Goal: Task Accomplishment & Management: Use online tool/utility

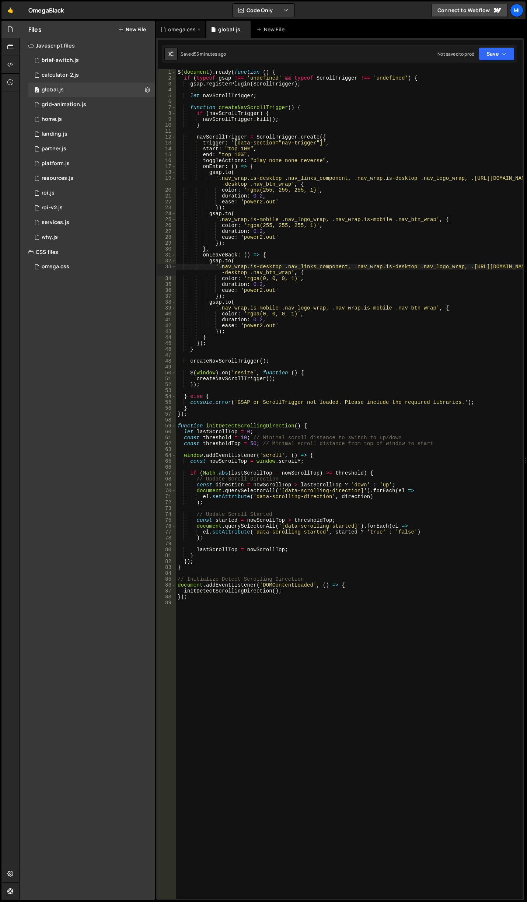
click at [163, 22] on div "omega.css" at bounding box center [180, 30] width 49 height 18
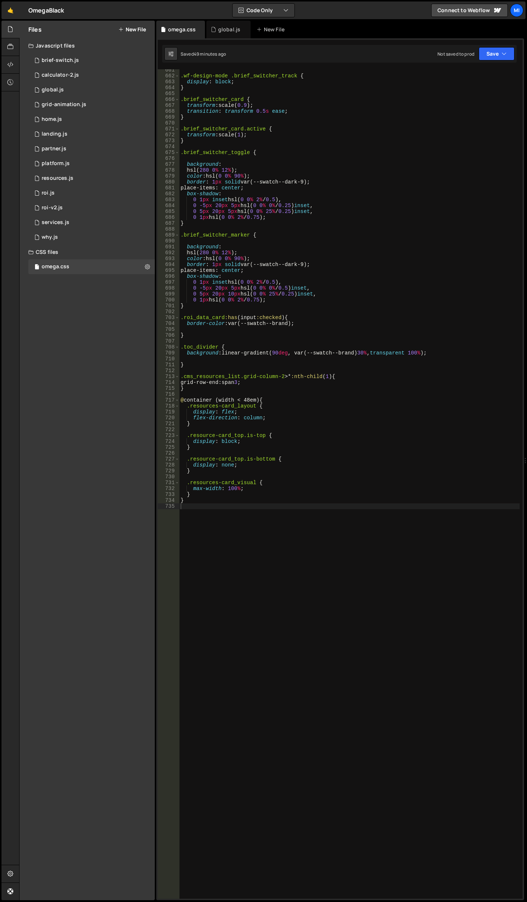
click at [334, 147] on div ".wf-design-mode .brief_switcher_track { display : block ; } .brief_switcher_car…" at bounding box center [349, 487] width 341 height 841
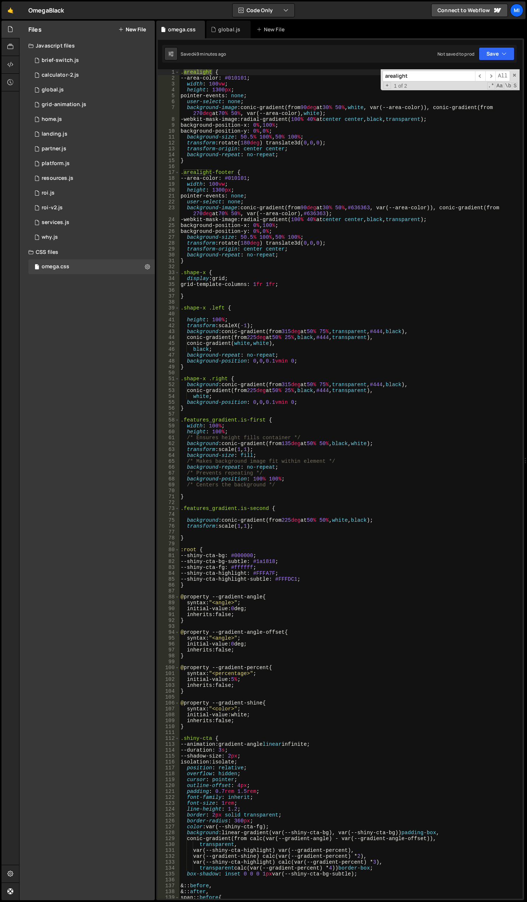
type input "arealight"
click at [444, 80] on input "arealight" at bounding box center [429, 76] width 92 height 11
click at [213, 85] on div ".arealight { --area-color : #010101 ; width : 100 vw ; height : 1300 px ; point…" at bounding box center [349, 489] width 341 height 841
click at [230, 84] on div ".arealight { --area-color : #010101 ; width : 120 vw ; height : 1300 px ; point…" at bounding box center [349, 489] width 341 height 841
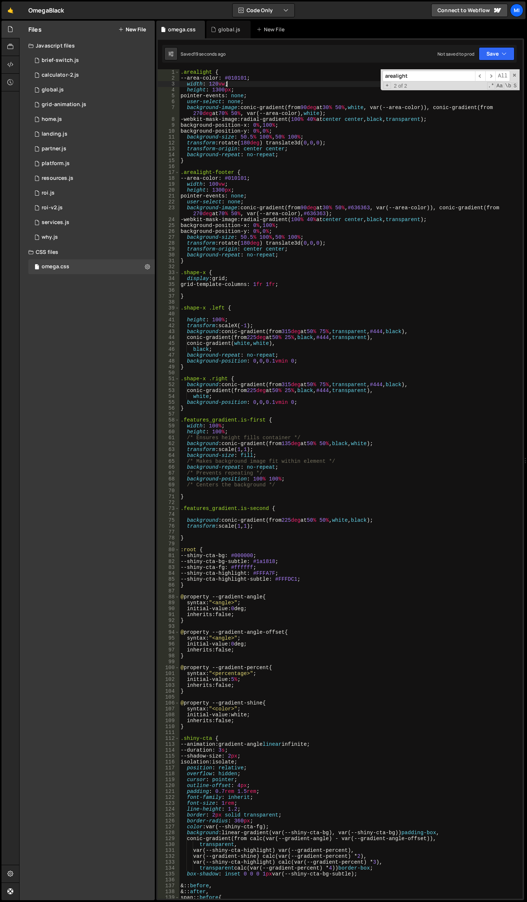
click at [218, 84] on div ".arealight { --area-color : #010101 ; width : 120 vw ; height : 1300 px ; point…" at bounding box center [349, 489] width 341 height 841
click at [239, 94] on div ".arealight { --area-color : #010101 ; width : 160 vw ; height : 1300 px ; point…" at bounding box center [349, 489] width 341 height 841
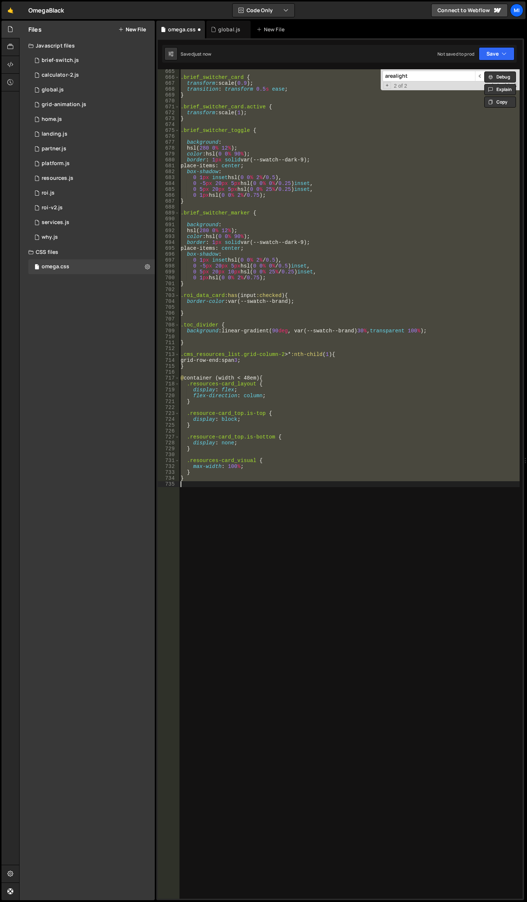
scroll to position [0, 0]
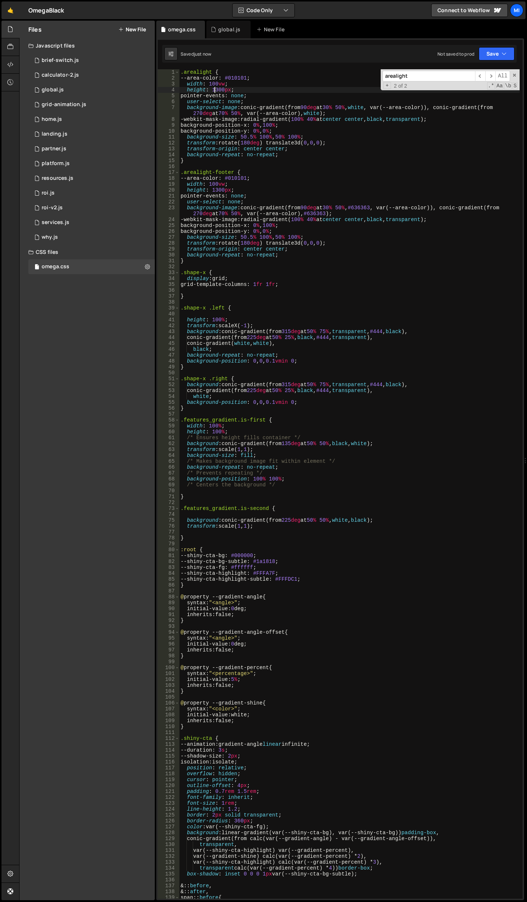
click at [216, 91] on div ".arealight { --area-color : #010101 ; width : 100 vw ; height : 1300 px ; point…" at bounding box center [349, 489] width 341 height 841
click at [268, 123] on div ".arealight { --area-color : #010101 ; width : 100 vw ; height : 1300 px ; point…" at bounding box center [349, 489] width 341 height 841
click at [343, 185] on div ".arealight { --area-color : #010101 ; width : 100 vw ; height : 1300 px ; point…" at bounding box center [349, 489] width 341 height 841
click at [335, 106] on div ".arealight { --area-color : #010101 ; width : 100 vw ; height : 1300 px ; point…" at bounding box center [349, 489] width 341 height 841
type textarea "background-image: conic-gradient(from 90deg at 10% 50%, white, var(--area-color…"
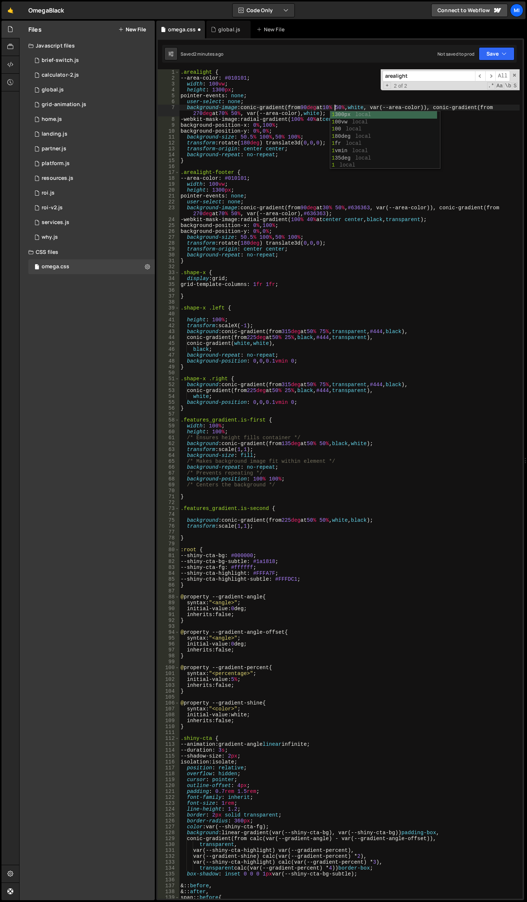
scroll to position [0, 11]
click at [304, 165] on div ".arealight { --area-color : #010101 ; width : 100 vw ; height : 1300 px ; point…" at bounding box center [349, 489] width 341 height 841
click at [335, 206] on div ".arealight { --area-color : #010101 ; width : 100 vw ; height : 1300 px ; point…" at bounding box center [349, 489] width 341 height 841
click at [319, 143] on div ".arealight { --area-color : #010101 ; width : 100 vw ; height : 1300 px ; point…" at bounding box center [349, 489] width 341 height 841
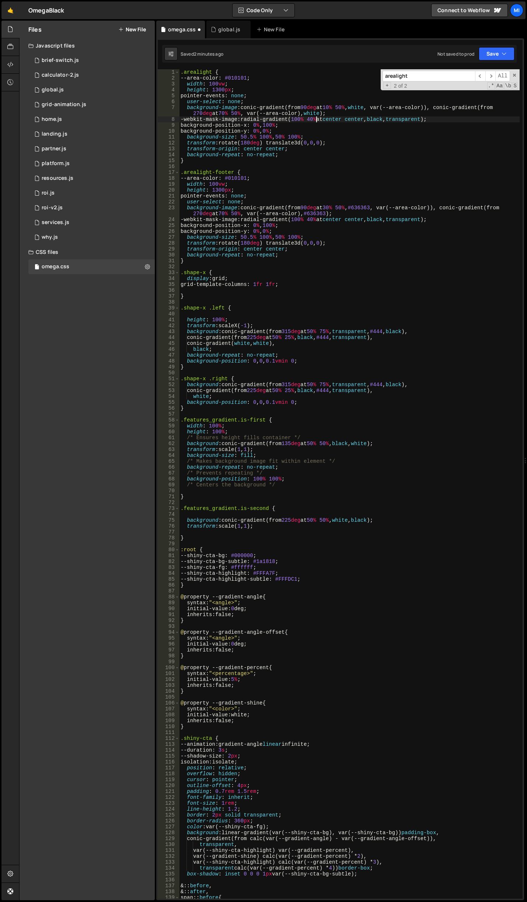
drag, startPoint x: 317, startPoint y: 118, endPoint x: 329, endPoint y: 116, distance: 12.1
click at [317, 119] on div ".arealight { --area-color : #010101 ; width : 100 vw ; height : 1300 px ; point…" at bounding box center [349, 489] width 341 height 841
click at [225, 111] on div ".arealight { --area-color : #010101 ; width : 100 vw ; height : 1300 px ; point…" at bounding box center [349, 489] width 341 height 841
click at [227, 111] on div ".arealight { --area-color : #010101 ; width : 100 vw ; height : 1300 px ; point…" at bounding box center [349, 489] width 341 height 841
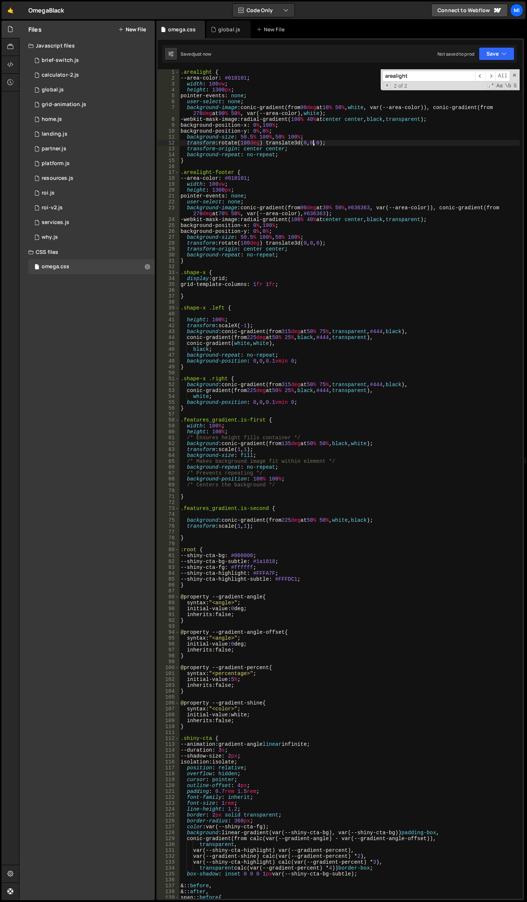
click at [314, 144] on div ".arealight { --area-color : #010101 ; width : 100 vw ; height : 1300 px ; point…" at bounding box center [349, 489] width 341 height 841
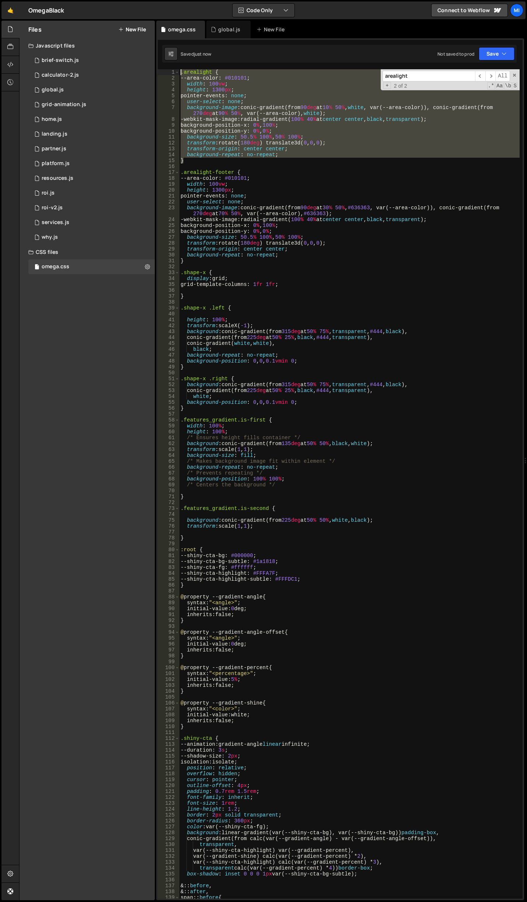
drag, startPoint x: 188, startPoint y: 161, endPoint x: 157, endPoint y: 74, distance: 92.8
click at [157, 74] on div "1 Type cmd + s to save your Javascript file. הההההההההההההההההההההההההההההההההה…" at bounding box center [340, 469] width 368 height 862
click at [318, 128] on div ".arealight { --area-color : #010101 ; width : 100 vw ; height : 1300 px ; point…" at bounding box center [349, 484] width 341 height 830
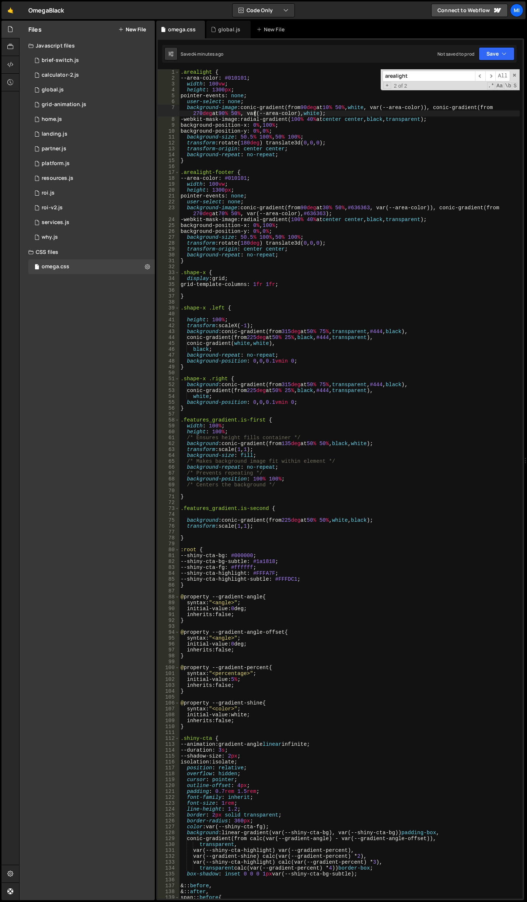
click at [255, 113] on div ".arealight { --area-color : #010101 ; width : 100 vw ; height : 1300 px ; point…" at bounding box center [349, 489] width 341 height 841
drag, startPoint x: 241, startPoint y: 108, endPoint x: 343, endPoint y: 113, distance: 101.8
click at [343, 113] on div ".arealight { --area-color : #010101 ; width : 100 vw ; height : 1300 px ; point…" at bounding box center [349, 489] width 341 height 841
paste textarea "conic-gradient(from 270deg at clamp(var(--min-position-right), 90%, var(--max-p…"
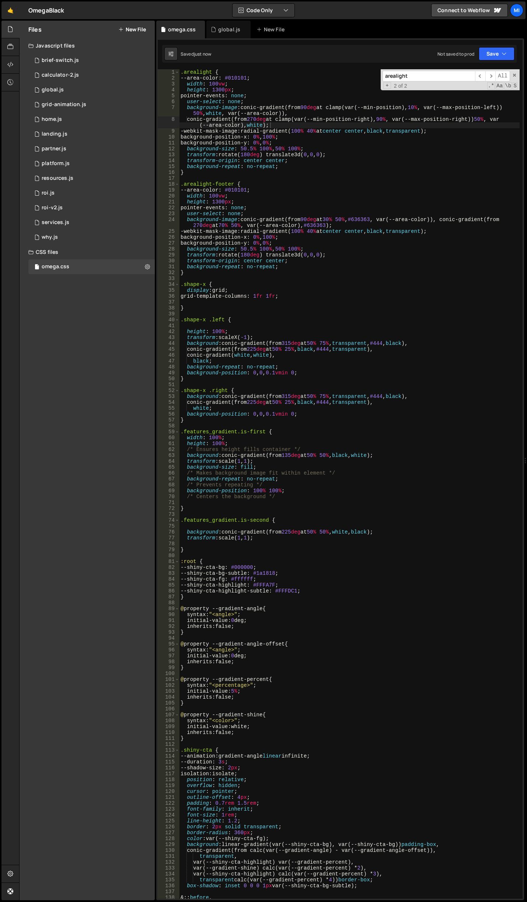
click at [407, 133] on div ".arealight { --area-color : #010101 ; width : 100 vw ; height : 1300 px ; point…" at bounding box center [349, 489] width 341 height 841
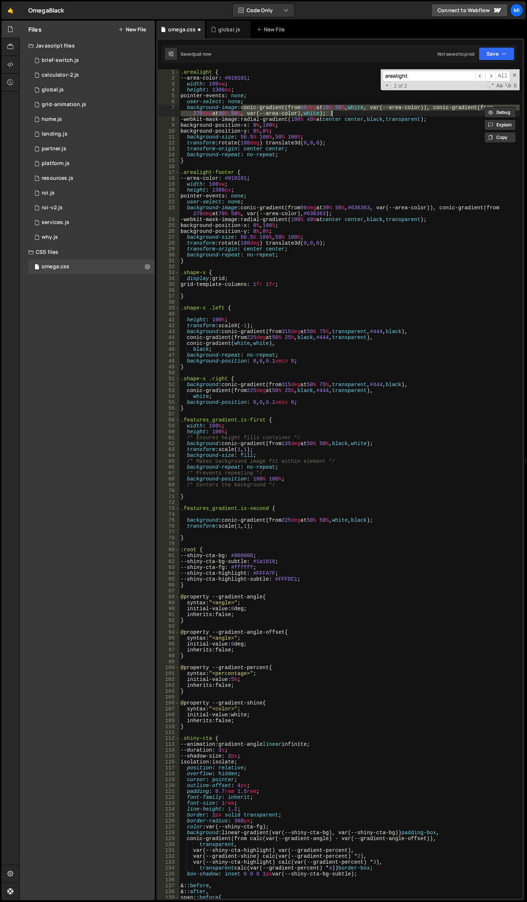
scroll to position [0, 0]
click at [247, 70] on div ".arealight { --area-color : #010101 ; width : 100 vw ; height : 1300 px ; point…" at bounding box center [349, 489] width 341 height 841
type textarea ".arealight {"
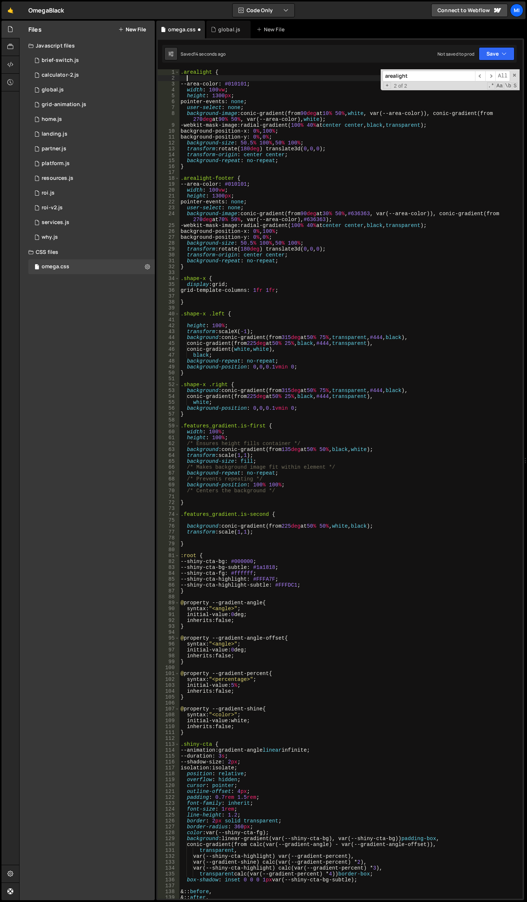
paste textarea "--max-position-right: 95%;"
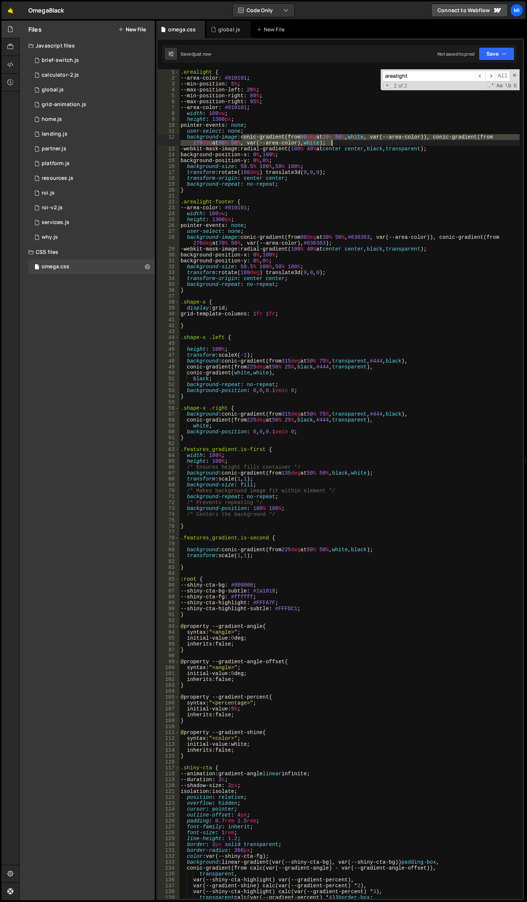
drag, startPoint x: 241, startPoint y: 136, endPoint x: 335, endPoint y: 144, distance: 94.0
click at [335, 144] on div ".arealight { --area-color : #010101 ; --min-position : 5 % ; --max-position-lef…" at bounding box center [349, 489] width 341 height 841
paste textarea "conic-gradient(from 270deg at clamp(var(--min-position-right), 90%, var(--max-p…"
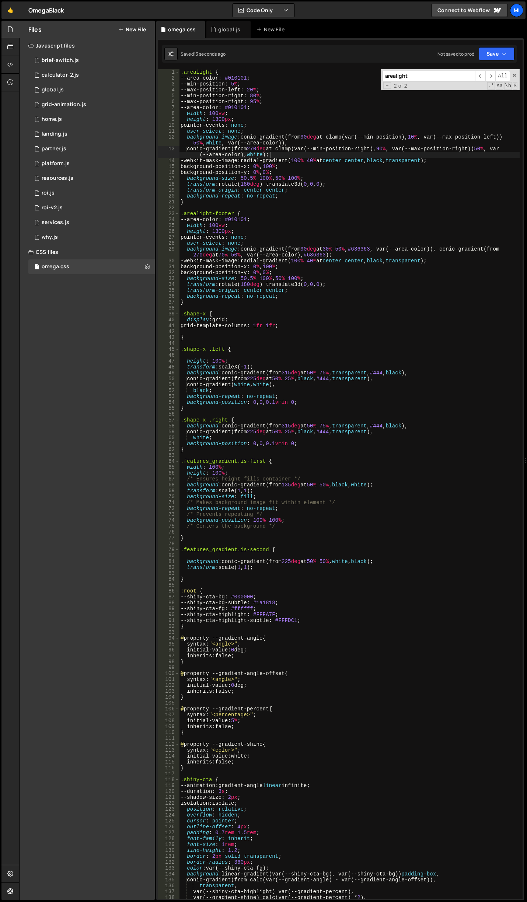
click at [369, 164] on div ".arealight { --area-color : #010101 ; --min-position : 5 % ; --max-position-lef…" at bounding box center [349, 489] width 341 height 841
click at [378, 177] on div ".arealight { --area-color : #010101 ; --min-position : 5 % ; --max-position-lef…" at bounding box center [349, 489] width 341 height 841
click at [452, 158] on div ".arealight { --area-color : #010101 ; --min-position : 5 % ; --max-position-lef…" at bounding box center [349, 489] width 341 height 841
click at [396, 178] on div ".arealight { --area-color : #010101 ; --min-position : 5 % ; --max-position-lef…" at bounding box center [349, 489] width 341 height 841
click at [380, 148] on div ".arealight { --area-color : #010101 ; --min-position : 5 % ; --max-position-lef…" at bounding box center [349, 489] width 341 height 841
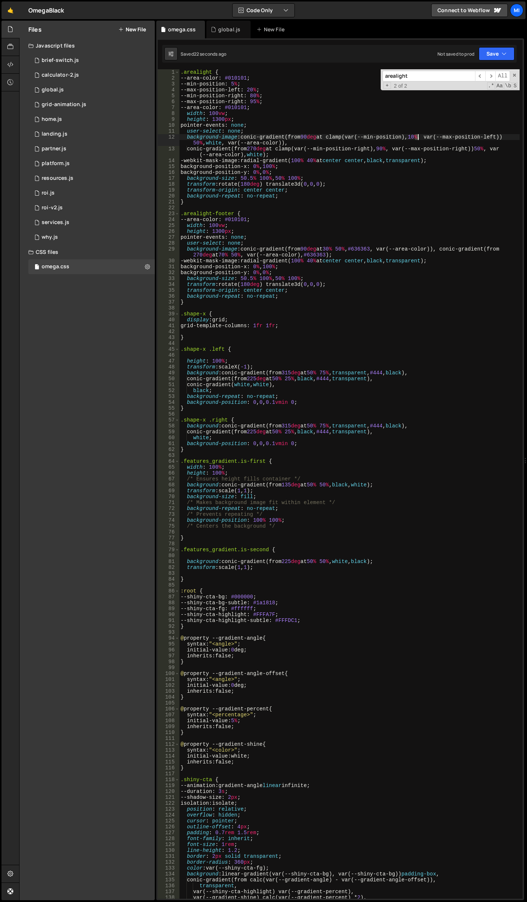
click at [417, 137] on div ".arealight { --area-color : #010101 ; --min-position : 5 % ; --max-position-lef…" at bounding box center [349, 489] width 341 height 841
click at [392, 181] on div ".arealight { --area-color : #010101 ; --min-position : 5 % ; --max-position-lef…" at bounding box center [349, 489] width 341 height 841
click at [336, 150] on div ".arealight { --area-color : #010101 ; --min-position : 5 % ; --max-position-lef…" at bounding box center [349, 489] width 341 height 841
click at [387, 148] on div ".arealight { --area-color : #010101 ; --min-position : 5 % ; --max-position-lef…" at bounding box center [349, 489] width 341 height 841
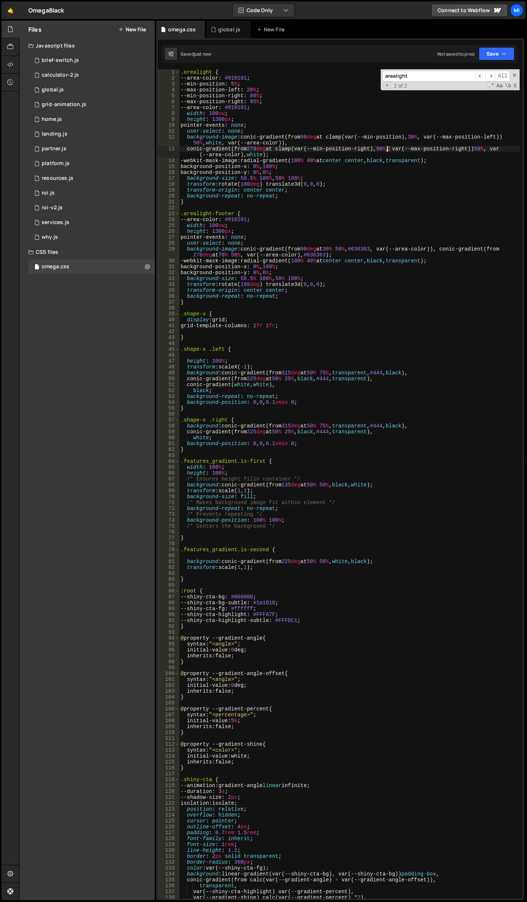
scroll to position [0, 14]
click at [401, 139] on div ".arealight { --area-color : #010101 ; --min-position : 5 % ; --max-position-lef…" at bounding box center [349, 489] width 341 height 841
click at [421, 147] on div ".arealight { --area-color : #010101 ; --min-position : 5 % ; --max-position-lef…" at bounding box center [349, 489] width 341 height 841
click at [256, 88] on div ".arealight { --area-color : #010101 ; --min-position : 5 % ; --max-position-lef…" at bounding box center [349, 489] width 341 height 841
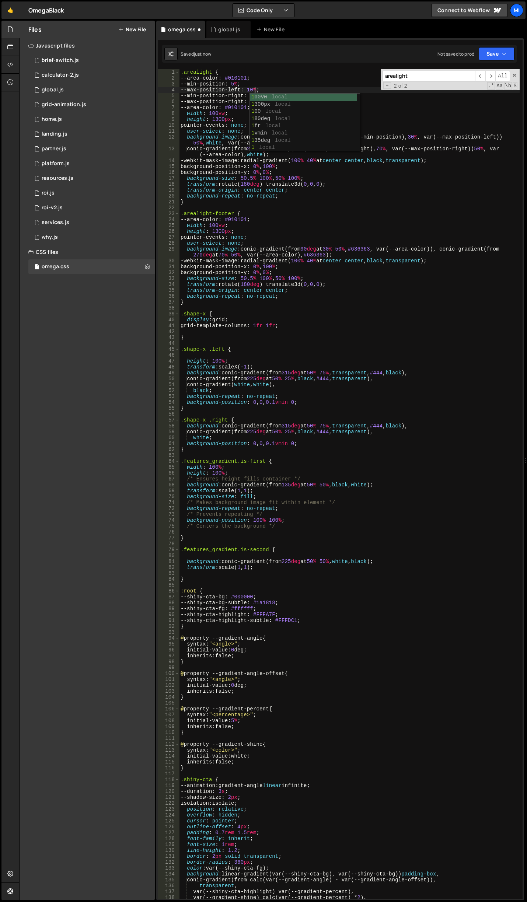
click at [253, 81] on div ".arealight { --area-color : #010101 ; --min-position : 5 % ; --max-position-lef…" at bounding box center [349, 489] width 341 height 841
click at [258, 94] on div ".arealight { --area-color : #010101 ; --min-position : 5 % ; --max-position-lef…" at bounding box center [349, 489] width 341 height 841
click at [252, 95] on div ".arealight { --area-color : #010101 ; --min-position : 5 % ; --max-position-lef…" at bounding box center [349, 489] width 341 height 841
drag, startPoint x: 255, startPoint y: 101, endPoint x: 260, endPoint y: 101, distance: 5.5
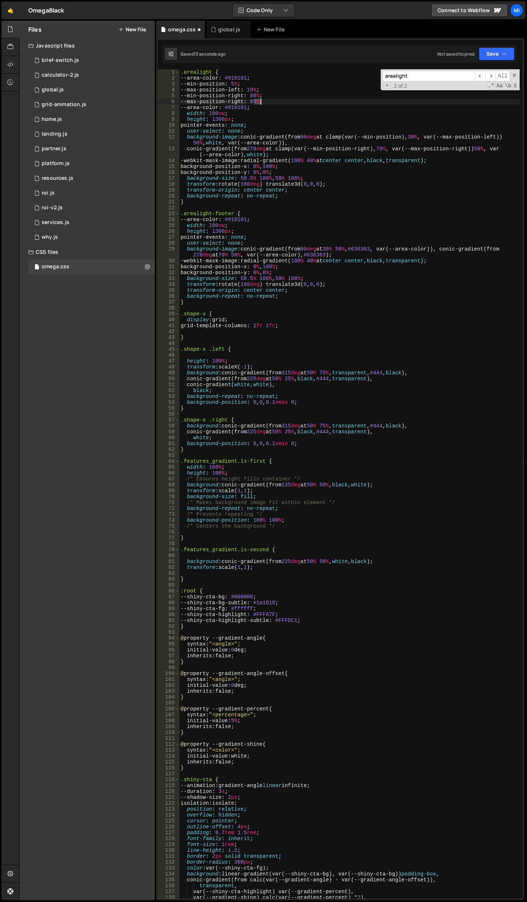
click at [260, 101] on div ".arealight { --area-color : #010101 ; --min-position : 5 % ; --max-position-lef…" at bounding box center [349, 489] width 341 height 841
click at [370, 149] on div ".arealight { --area-color : #010101 ; --min-position : 5 % ; --max-position-lef…" at bounding box center [349, 489] width 341 height 841
click at [416, 150] on div ".arealight { --area-color : #010101 ; --min-position : 5 % ; --max-position-lef…" at bounding box center [349, 489] width 341 height 841
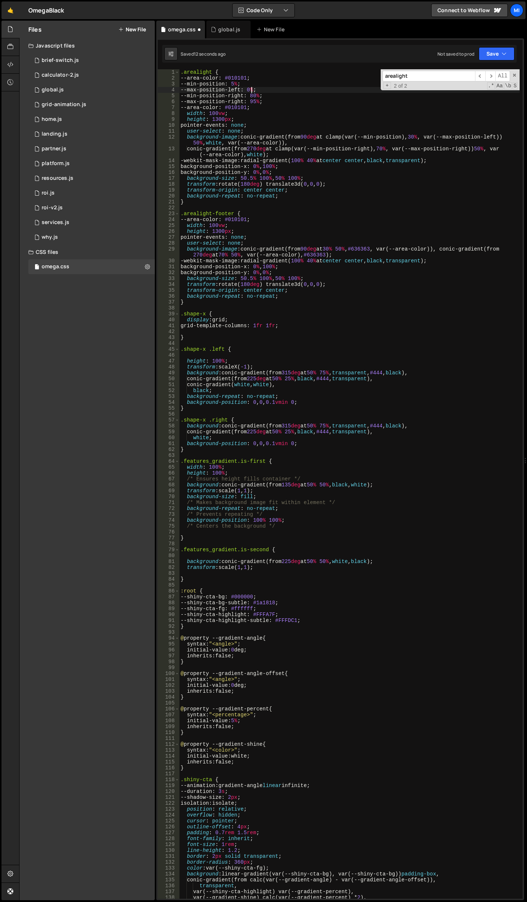
click at [272, 96] on div ".arealight { --area-color : #010101 ; --min-position : 5 % ; --max-position-lef…" at bounding box center [349, 489] width 341 height 841
click at [254, 88] on div ".arealight { --area-color : #010101 ; --min-position : 5 % ; --max-position-lef…" at bounding box center [349, 489] width 341 height 841
click at [244, 88] on div ".arealight { --area-color : #010101 ; --min-position : 5 % ; --max-position-lef…" at bounding box center [349, 489] width 341 height 841
drag, startPoint x: 255, startPoint y: 99, endPoint x: 261, endPoint y: 99, distance: 5.9
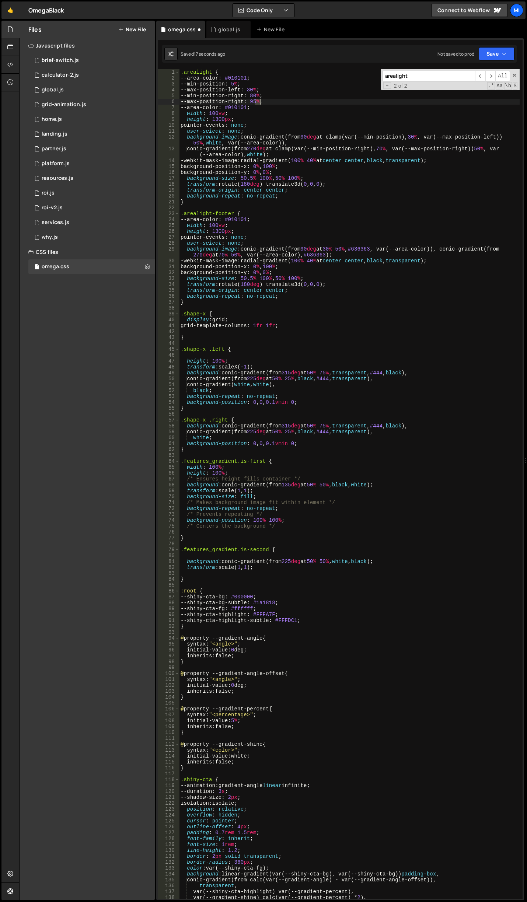
click at [261, 99] on div ".arealight { --area-color : #010101 ; --min-position : 5 % ; --max-position-lef…" at bounding box center [349, 489] width 341 height 841
click at [254, 95] on div ".arealight { --area-color : #010101 ; --min-position : 5 % ; --max-position-lef…" at bounding box center [349, 489] width 341 height 841
click at [258, 95] on div ".arealight { --area-color : #010101 ; --min-position : 5 % ; --max-position-lef…" at bounding box center [349, 489] width 341 height 841
click at [251, 107] on div ".arealight { --area-color : #010101 ; --min-position : 5 % ; --max-position-lef…" at bounding box center [349, 489] width 341 height 841
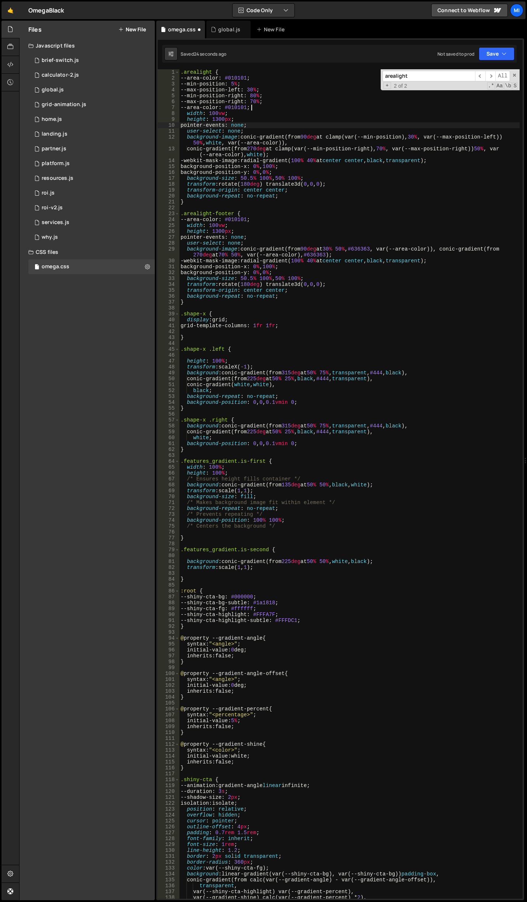
click at [337, 124] on div ".arealight { --area-color : #010101 ; --min-position : 5 % ; --max-position-lef…" at bounding box center [349, 489] width 341 height 841
click at [308, 108] on div ".arealight { --area-color : #010101 ; --min-position : 5 % ; --max-position-lef…" at bounding box center [349, 489] width 341 height 841
drag, startPoint x: 254, startPoint y: 101, endPoint x: 260, endPoint y: 101, distance: 5.9
click at [260, 101] on div ".arealight { --area-color : #010101 ; --min-position : 5 % ; --max-position-lef…" at bounding box center [349, 489] width 341 height 841
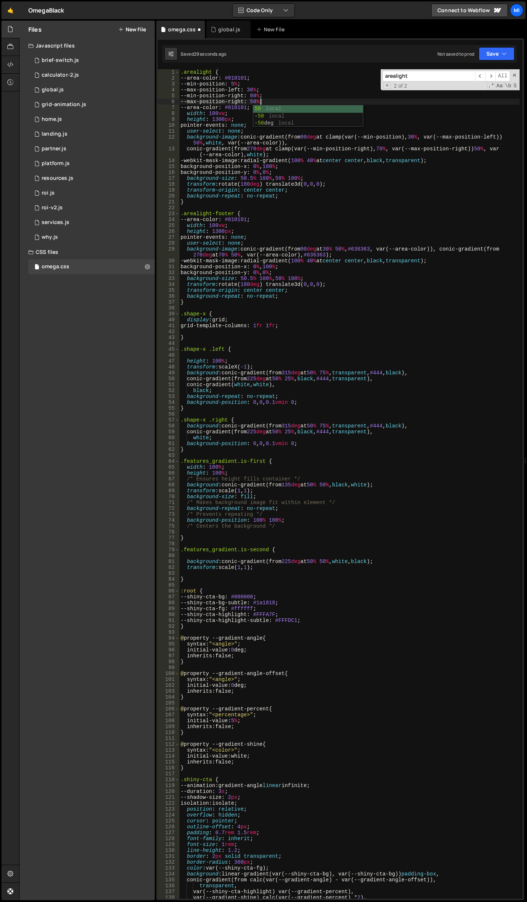
scroll to position [0, 6]
click at [248, 98] on div ".arealight { --area-color : #010101 ; --min-position : 5 % ; --max-position-lef…" at bounding box center [349, 489] width 341 height 841
drag, startPoint x: 254, startPoint y: 97, endPoint x: 259, endPoint y: 97, distance: 5.6
click at [259, 97] on div ".arealight { --area-color : #010101 ; --min-position : 5 % ; --max-position-lef…" at bounding box center [349, 489] width 341 height 841
click at [279, 89] on div ".arealight { --area-color : #010101 ; --min-position : 5 % ; --max-position-lef…" at bounding box center [349, 489] width 341 height 841
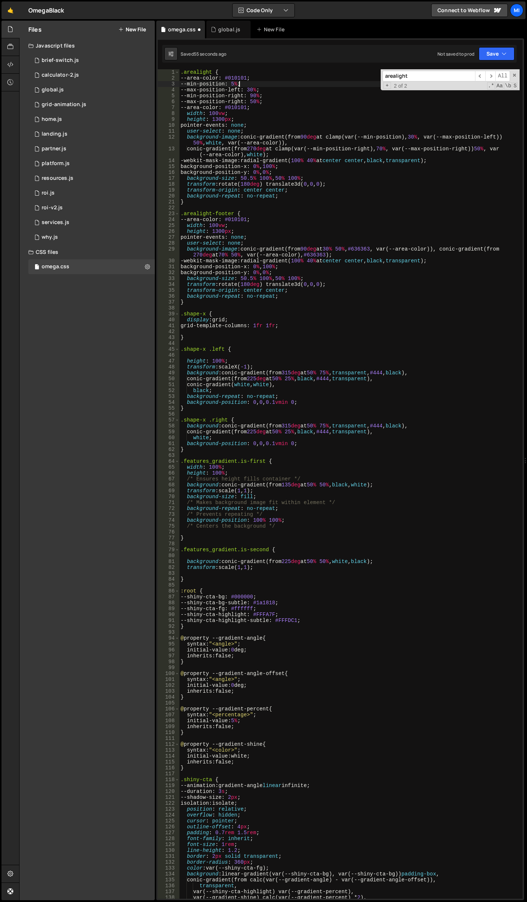
click at [240, 83] on div ".arealight { --area-color : #010101 ; --min-position : 5 % ; --max-position-lef…" at bounding box center [349, 489] width 341 height 841
click at [266, 79] on div ".arealight { --area-color : #010101 ; --min-position : 10 % ; --max-position-le…" at bounding box center [349, 489] width 341 height 841
drag, startPoint x: 252, startPoint y: 88, endPoint x: 258, endPoint y: 88, distance: 6.6
click at [258, 88] on div ".arealight { --area-color : #010101 ; --min-position : 10 % ; --max-position-le…" at bounding box center [349, 489] width 341 height 841
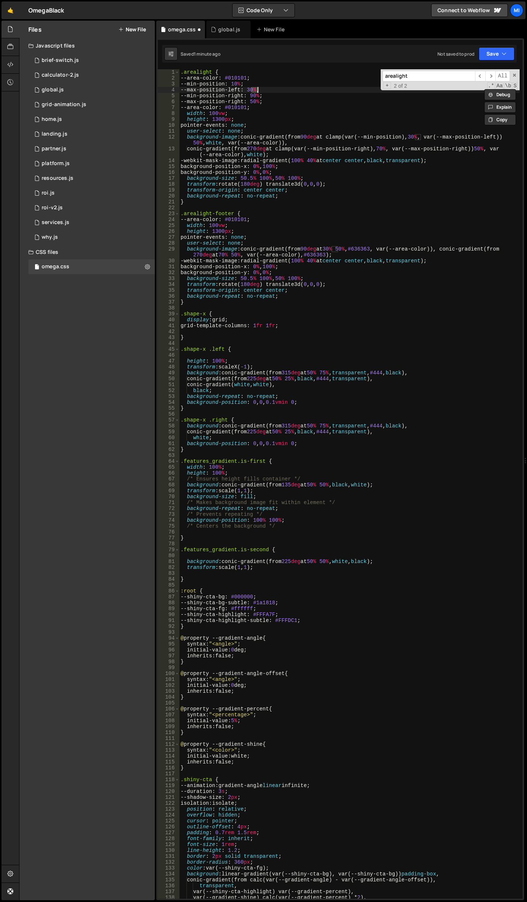
scroll to position [0, 5]
drag, startPoint x: 237, startPoint y: 92, endPoint x: 245, endPoint y: 96, distance: 8.6
click at [238, 93] on div ".arealight { --area-color : #010101 ; --min-position : 10 % ; --max-position-le…" at bounding box center [349, 489] width 341 height 841
click at [388, 146] on div ".arealight { --area-color : #010101 ; --min-position : 10 % ; --max-position-le…" at bounding box center [349, 489] width 341 height 841
click at [348, 132] on div ".arealight { --area-color : #010101 ; --min-position : 10 % ; --max-position-le…" at bounding box center [349, 489] width 341 height 841
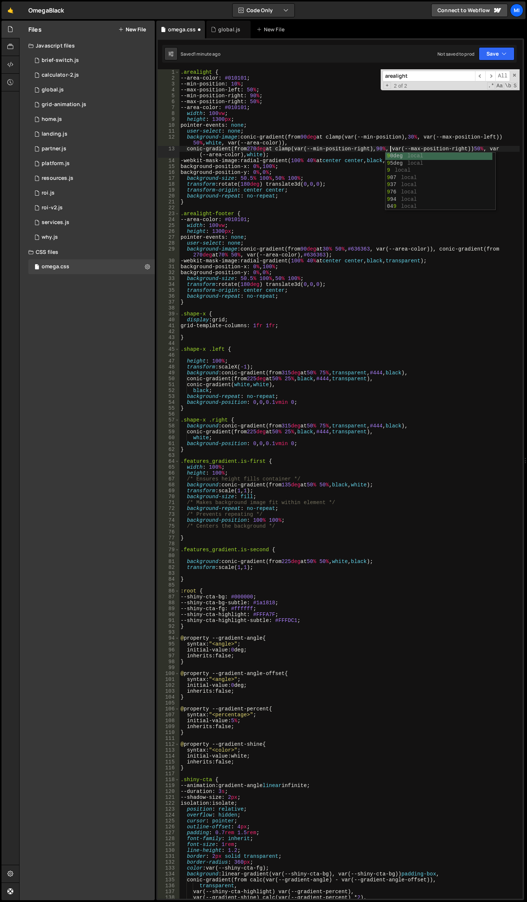
scroll to position [0, 4]
click at [488, 141] on div ".arealight { --area-color : #010101 ; --min-position : 10 % ; --max-position-le…" at bounding box center [349, 489] width 341 height 841
drag, startPoint x: 255, startPoint y: 103, endPoint x: 260, endPoint y: 103, distance: 4.8
click at [260, 103] on div ".arealight { --area-color : #010101 ; --min-position : 10 % ; --max-position-le…" at bounding box center [349, 489] width 341 height 841
drag, startPoint x: 254, startPoint y: 95, endPoint x: 260, endPoint y: 96, distance: 6.0
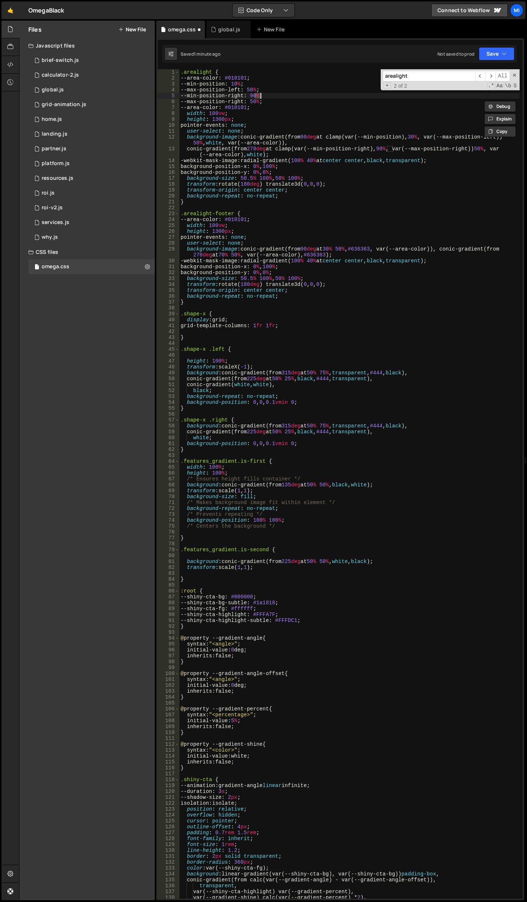
click at [260, 96] on div ".arealight { --area-color : #010101 ; --min-position : 10 % ; --max-position-le…" at bounding box center [349, 489] width 341 height 841
click at [250, 98] on div ".arealight { --area-color : #010101 ; --min-position : 10 % ; --max-position-le…" at bounding box center [349, 489] width 341 height 841
drag, startPoint x: 255, startPoint y: 100, endPoint x: 261, endPoint y: 101, distance: 5.2
click at [261, 101] on div ".arealight { --area-color : #010101 ; --min-position : 10 % ; --max-position-le…" at bounding box center [349, 489] width 341 height 841
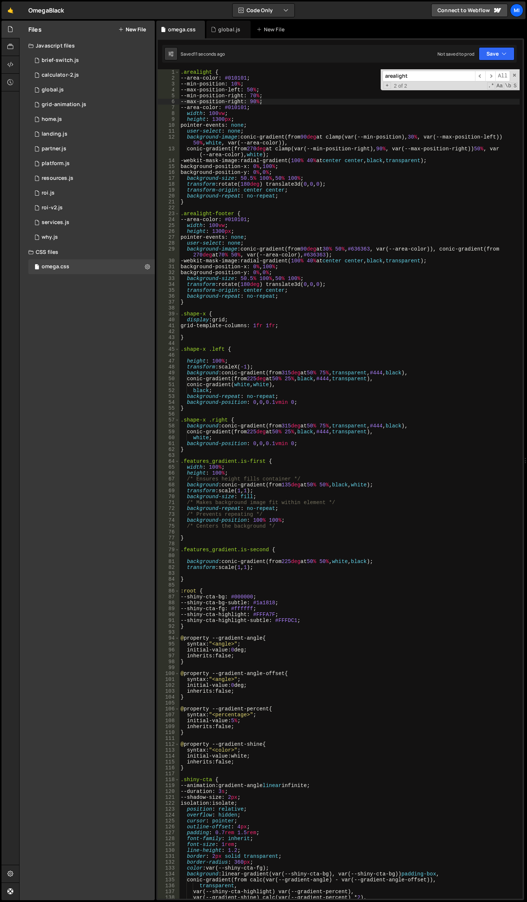
click at [392, 174] on div ".arealight { --area-color : #010101 ; --min-position : 10 % ; --max-position-le…" at bounding box center [349, 489] width 341 height 841
click at [403, 154] on div ".arealight { --area-color : #010101 ; --min-position : 10 % ; --max-position-le…" at bounding box center [349, 489] width 341 height 841
click at [255, 97] on div ".arealight { --area-color : #010101 ; --min-position : 10 % ; --max-position-le…" at bounding box center [349, 489] width 341 height 841
click at [257, 97] on div ".arealight { --area-color : #010101 ; --min-position : 10 % ; --max-position-le…" at bounding box center [349, 489] width 341 height 841
click at [353, 140] on div ".arealight { --area-color : #010101 ; --min-position : 10 % ; --max-position-le…" at bounding box center [349, 489] width 341 height 841
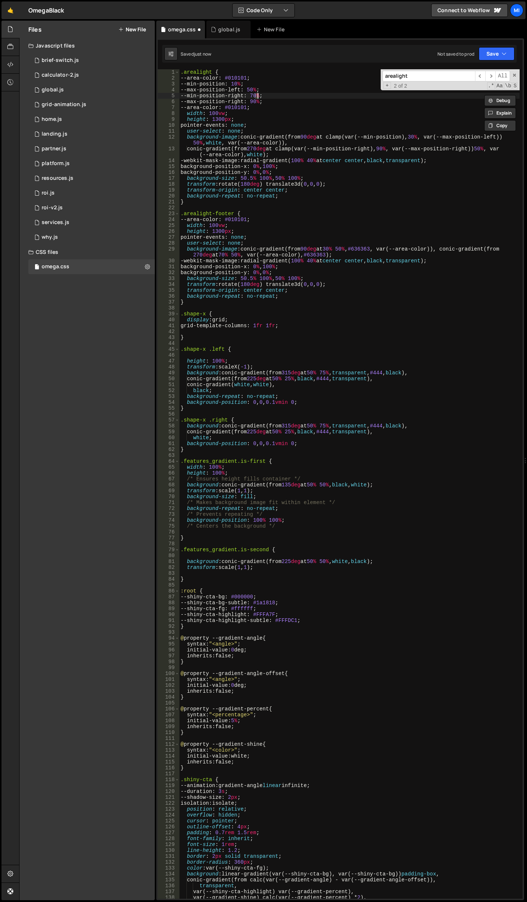
scroll to position [0, 0]
click at [429, 174] on div ".arealight { --area-color : #010101 ; --min-position : 10 % ; --max-position-le…" at bounding box center [349, 489] width 341 height 841
click at [390, 147] on div ".arealight { --area-color : #010101 ; --min-position : 10 % ; --max-position-le…" at bounding box center [349, 489] width 341 height 841
click at [427, 171] on div ".arealight { --area-color : #010101 ; --min-position : 10 % ; --max-position-le…" at bounding box center [349, 489] width 341 height 841
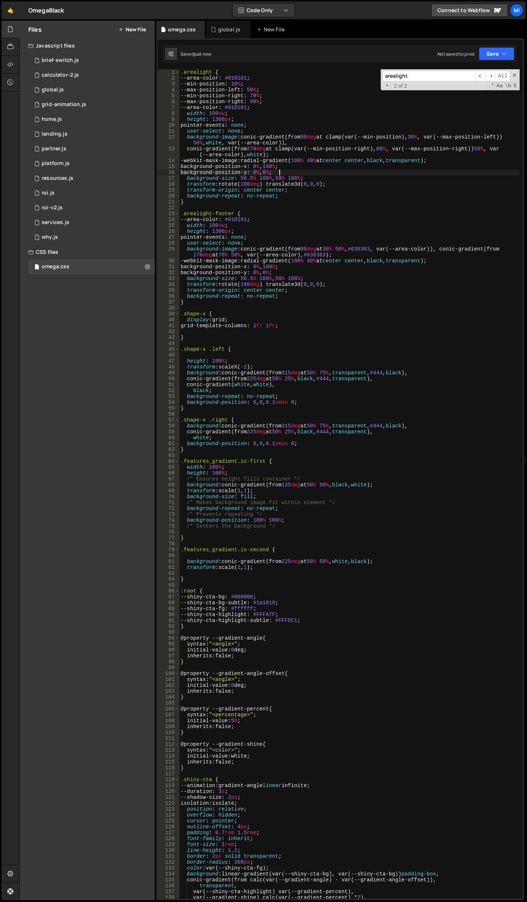
scroll to position [0, 7]
click at [362, 157] on div ".arealight { --area-color : #010101 ; --min-position : 10 % ; --max-position-le…" at bounding box center [349, 489] width 341 height 841
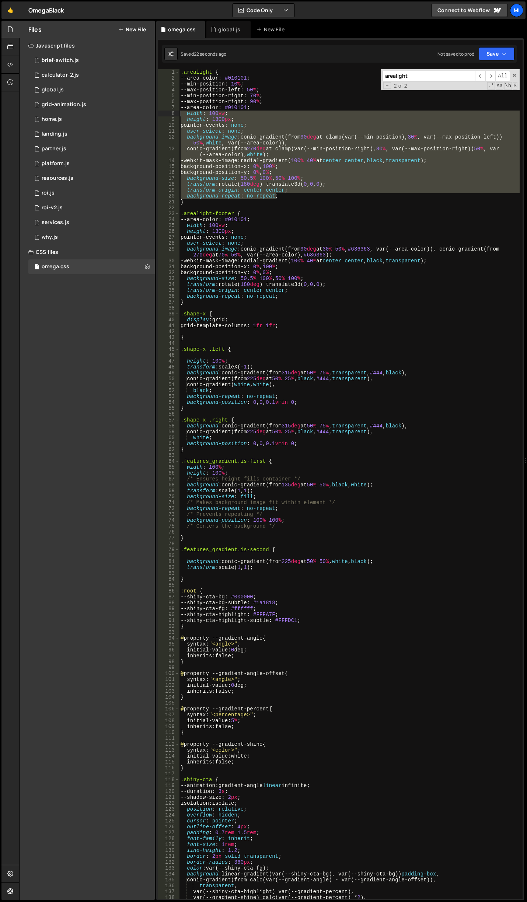
drag, startPoint x: 282, startPoint y: 195, endPoint x: 165, endPoint y: 114, distance: 142.0
click at [165, 114] on div "conic-gradient(from 270deg at clamp(var(--min-position-right), 80%, var(--max-p…" at bounding box center [340, 484] width 365 height 830
paste textarea "background-repeat: no-repeat"
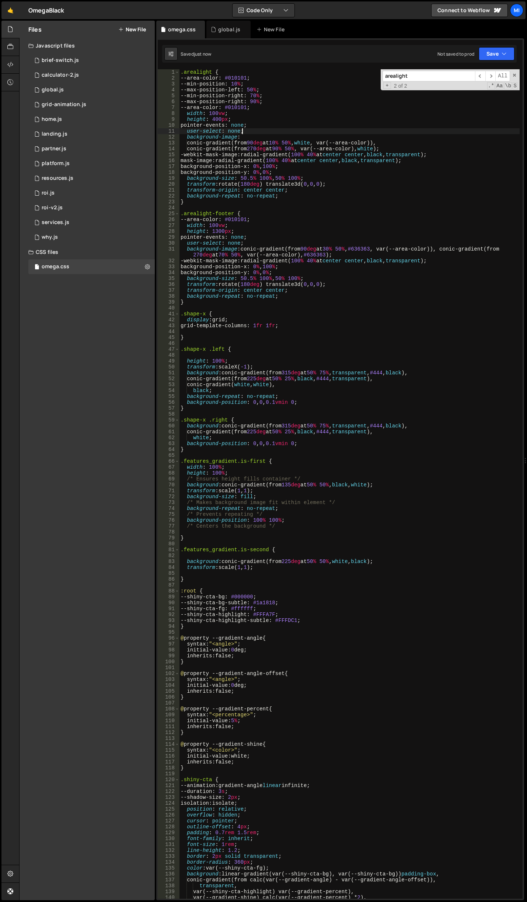
click at [270, 133] on div ".arealight { --area-color : #010101 ; --min-position : 10 % ; --max-position-le…" at bounding box center [349, 489] width 341 height 841
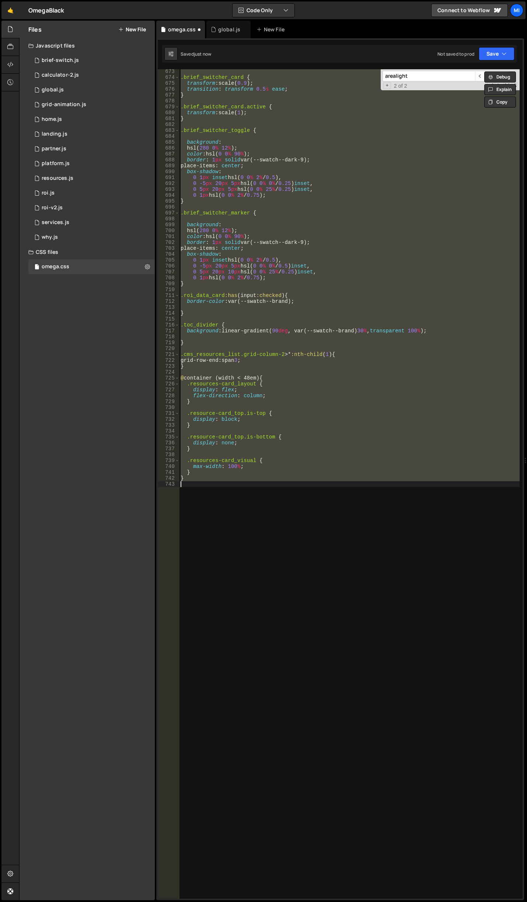
scroll to position [0, 0]
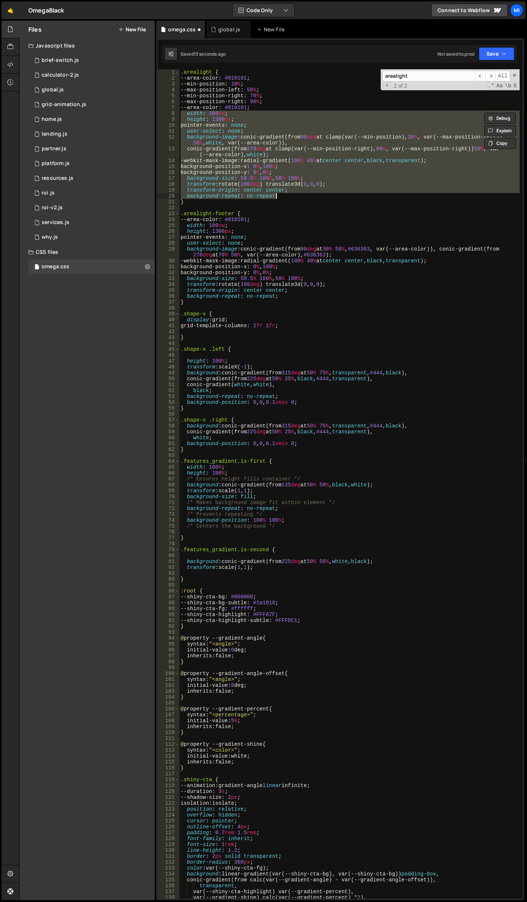
click at [306, 193] on div ".arealight { --area-color : #010101 ; --min-position : 10 % ; --max-position-le…" at bounding box center [349, 484] width 341 height 830
drag, startPoint x: 280, startPoint y: 198, endPoint x: 167, endPoint y: 114, distance: 140.9
click at [167, 114] on div "background-repeat: no-repeat; 1 2 3 4 5 6 7 8 9 10 11 12 13 14 15 16 17 18 19 2…" at bounding box center [340, 484] width 365 height 830
paste textarea "background-repeat: no-repeat"
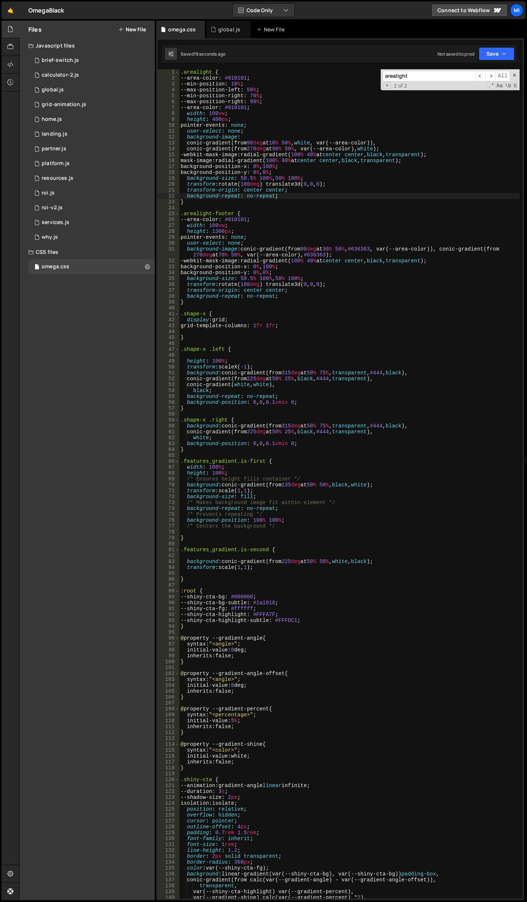
click at [336, 164] on div ".arealight { --area-color : #010101 ; --min-position : 10 % ; --max-position-le…" at bounding box center [349, 489] width 341 height 841
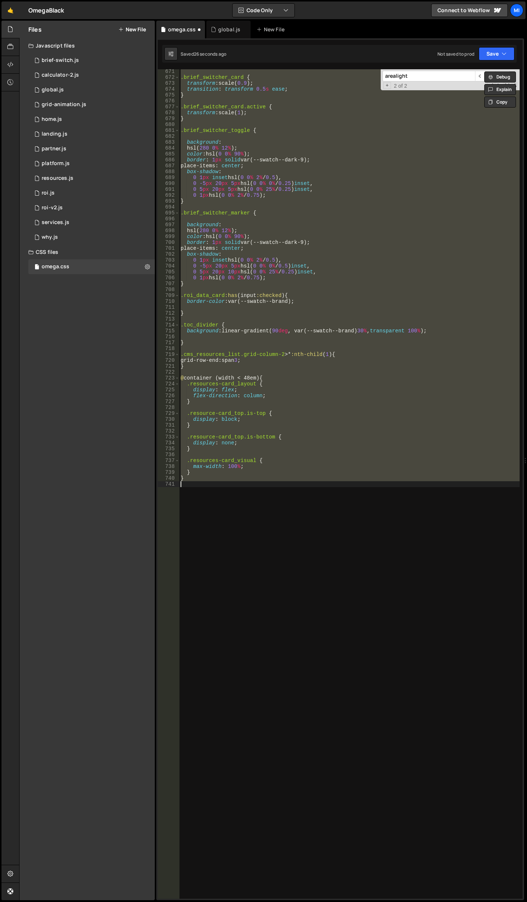
type textarea "}"
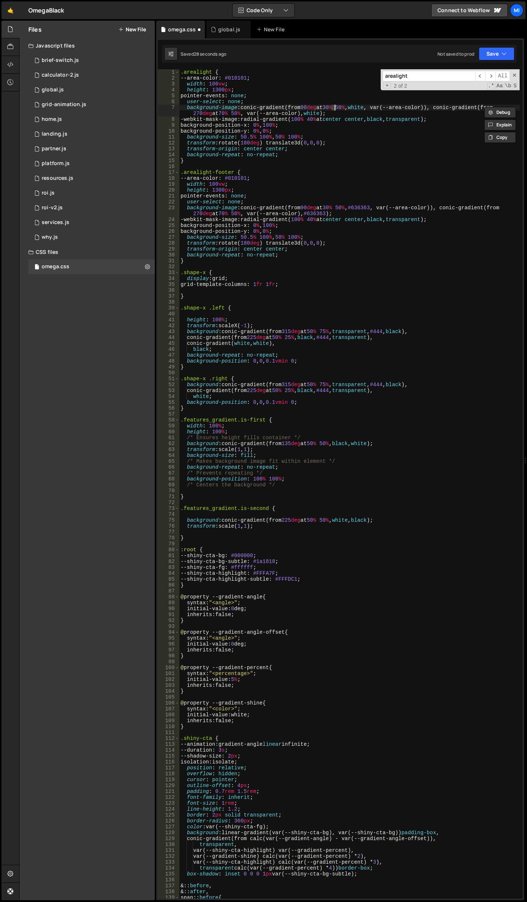
type textarea "}"
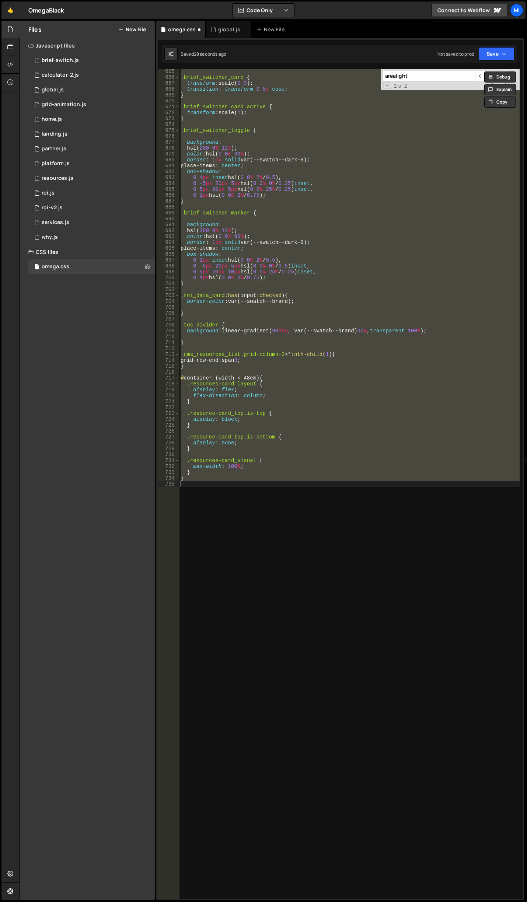
scroll to position [3969, 0]
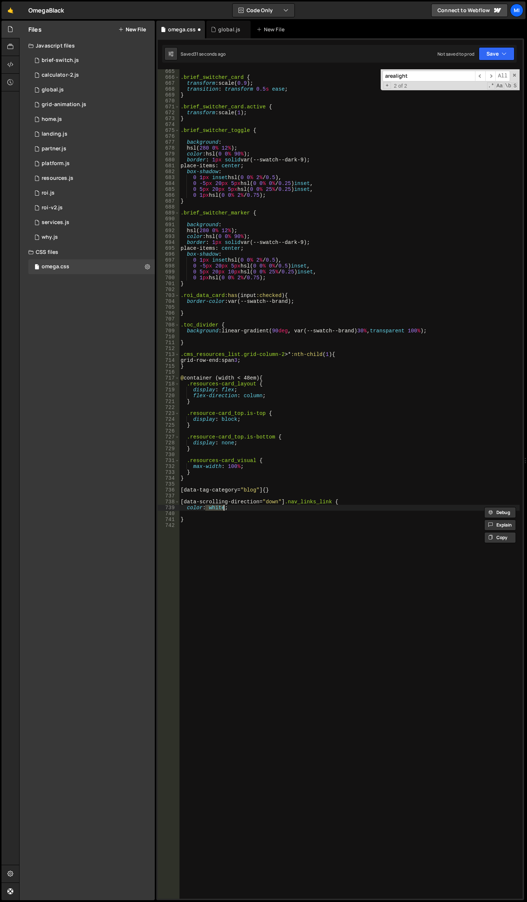
type textarea "}"
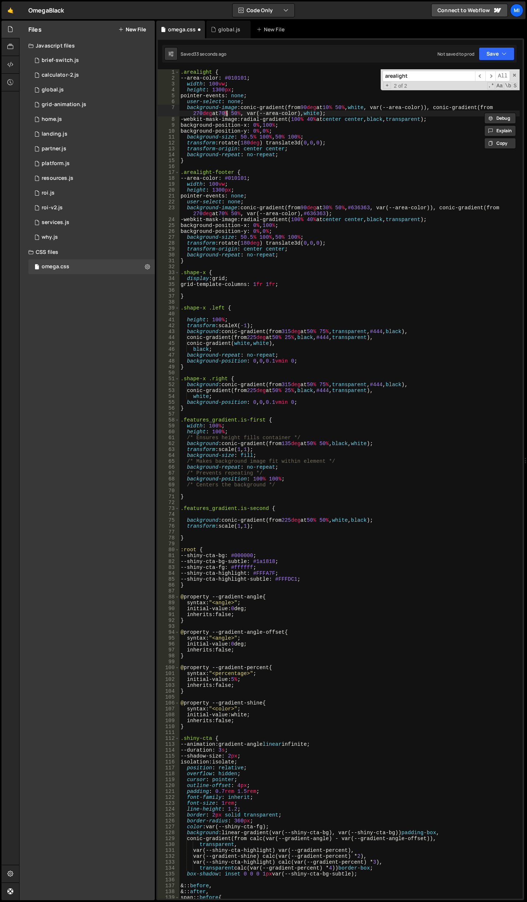
scroll to position [0, 0]
click at [258, 115] on div ".arealight { --area-color : #010101 ; width : 100 vw ; height : 1300 px ; point…" at bounding box center [349, 489] width 341 height 841
click at [226, 109] on div ".arealight { --area-color : #010101 ; width : 100 vw ; height : 1300 px ; point…" at bounding box center [349, 489] width 341 height 841
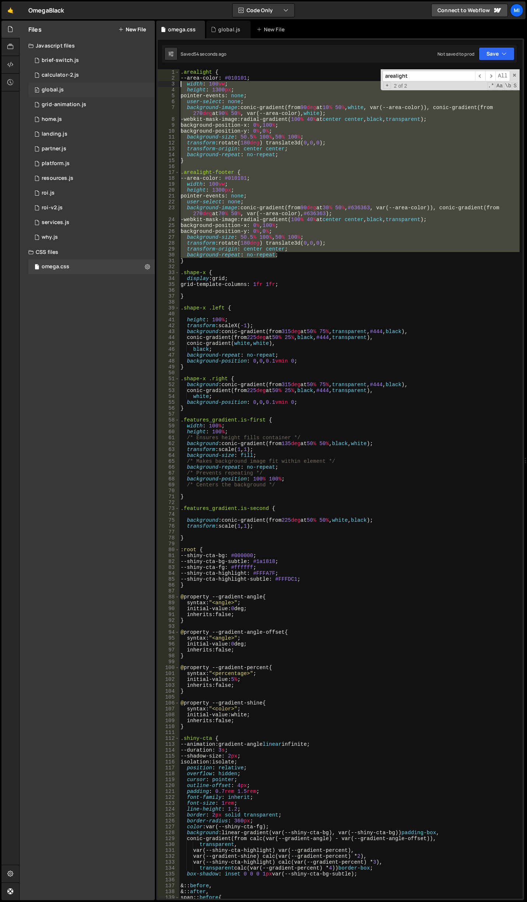
drag, startPoint x: 289, startPoint y: 254, endPoint x: 144, endPoint y: 85, distance: 222.2
click at [144, 85] on div "Files New File Javascript files 0 brief-switch.js 0 0 calculator-2.js 0 0 globa…" at bounding box center [273, 461] width 508 height 880
paste textarea "background-repeat: no-repeat"
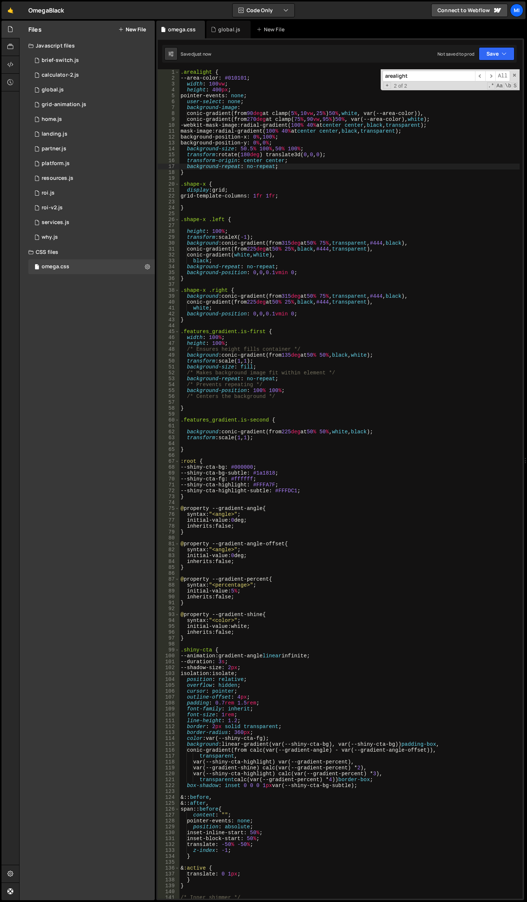
click at [265, 160] on div ".arealight { --area-color : #010101 ; width : 100 vw ; height : 400 px ; pointe…" at bounding box center [349, 489] width 341 height 841
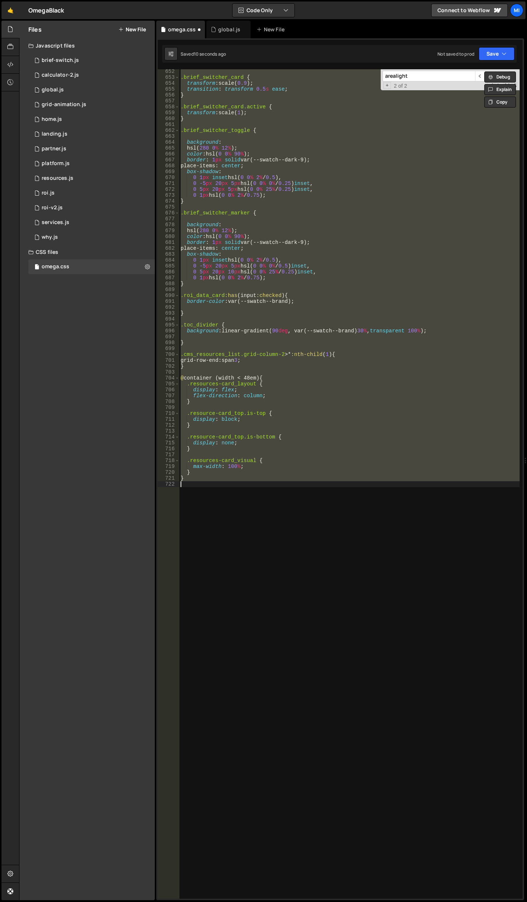
scroll to position [0, 0]
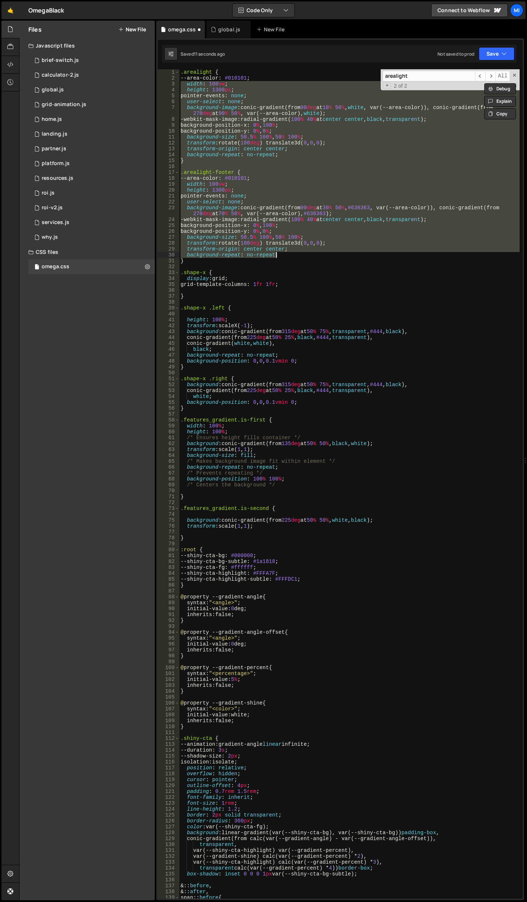
click at [294, 184] on div ".arealight { --area-color : #010101 ; width : 100 vw ; height : 1300 px ; point…" at bounding box center [349, 484] width 341 height 830
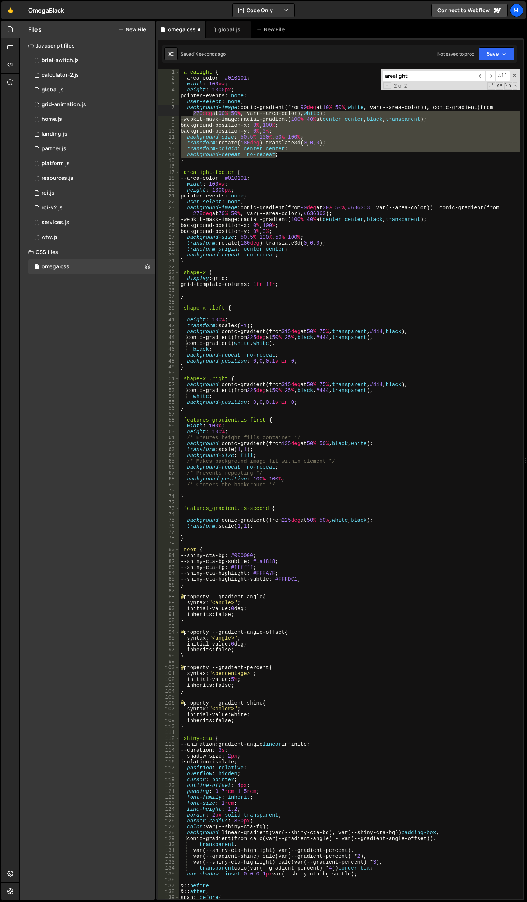
drag, startPoint x: 280, startPoint y: 155, endPoint x: 172, endPoint y: 114, distance: 115.3
click at [172, 114] on div "width: 100vw; 1 2 3 4 5 6 7 8 9 10 11 12 13 14 15 16 17 18 19 20 21 22 23 24 25…" at bounding box center [340, 484] width 365 height 830
click at [286, 148] on div ".arealight { --area-color : #010101 ; width : 100 vw ; height : 1300 px ; point…" at bounding box center [349, 484] width 341 height 830
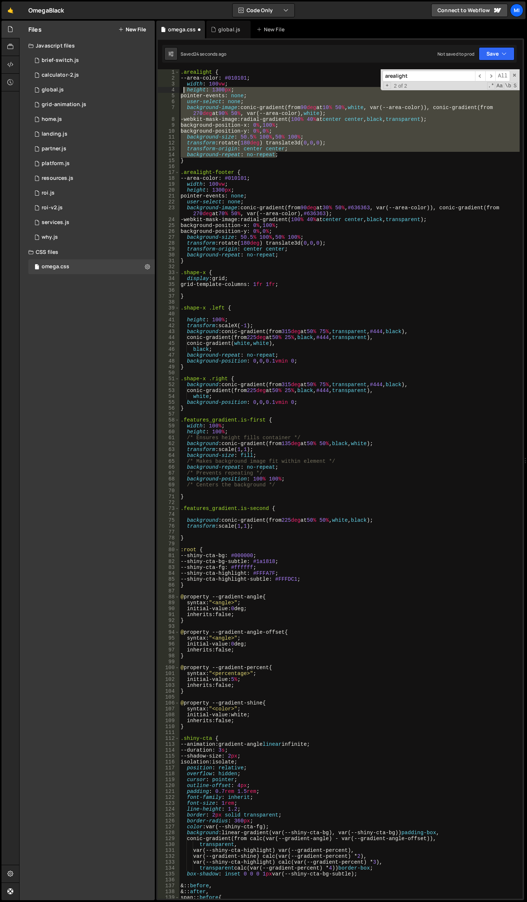
drag, startPoint x: 280, startPoint y: 154, endPoint x: 177, endPoint y: 85, distance: 124.9
click at [179, 87] on div "transform-origin: center center; 1 2 3 4 5 6 7 8 9 10 11 12 13 14 15 16 17 18 1…" at bounding box center [340, 484] width 365 height 830
click at [185, 84] on div ".arealight { --area-color : #010101 ; width : 100 vw ; height : 1300 px ; point…" at bounding box center [349, 489] width 341 height 841
drag, startPoint x: 186, startPoint y: 80, endPoint x: 286, endPoint y: 157, distance: 126.5
click at [286, 157] on div ".arealight { --area-color : #010101 ; width : 100 vw ; height : 1300 px ; point…" at bounding box center [349, 489] width 341 height 841
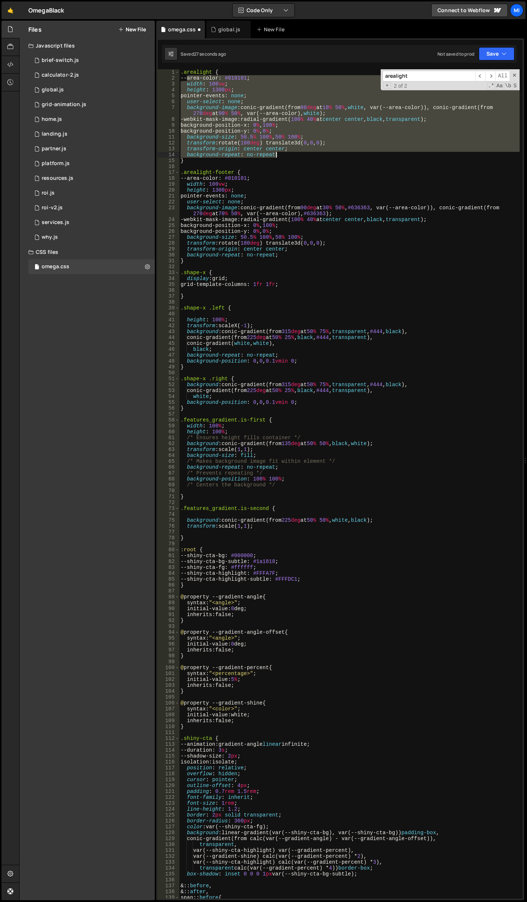
paste textarea
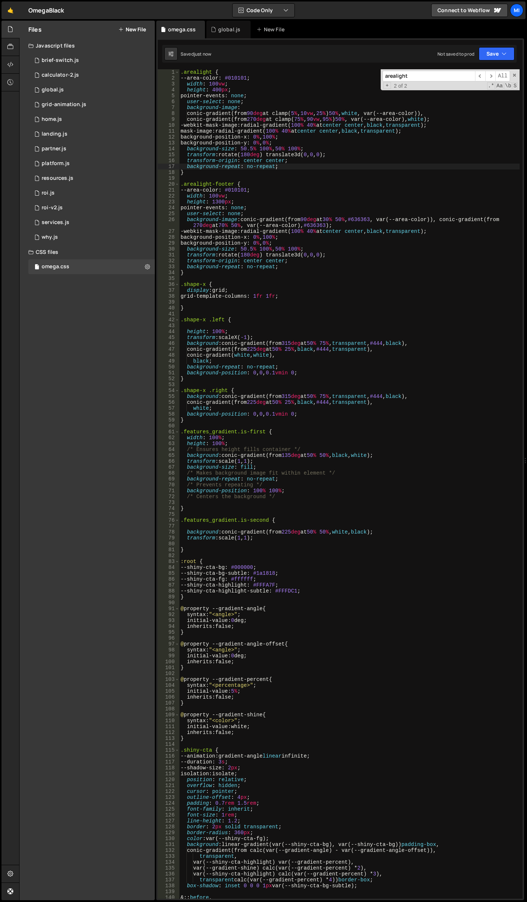
click at [343, 132] on div ".arealight { --area-color : #010101 ; width : 100 vw ; height : 400 px ; pointe…" at bounding box center [349, 489] width 341 height 841
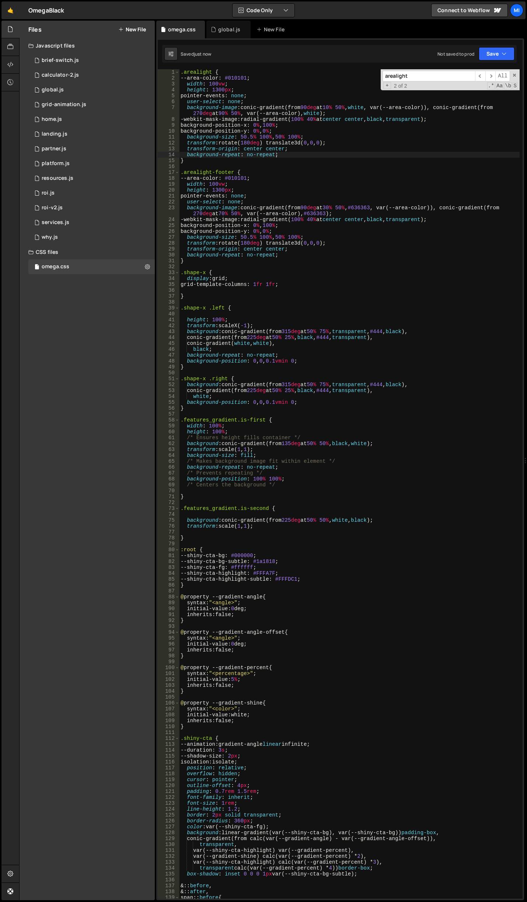
click at [282, 154] on div ".arealight { --area-color : #010101 ; width : 100 vw ; height : 1300 px ; point…" at bounding box center [349, 489] width 341 height 841
click at [275, 163] on div ".arealight { --area-color : #010101 ; width : 100 vw ; height : 1300 px ; point…" at bounding box center [349, 489] width 341 height 841
type textarea "}"
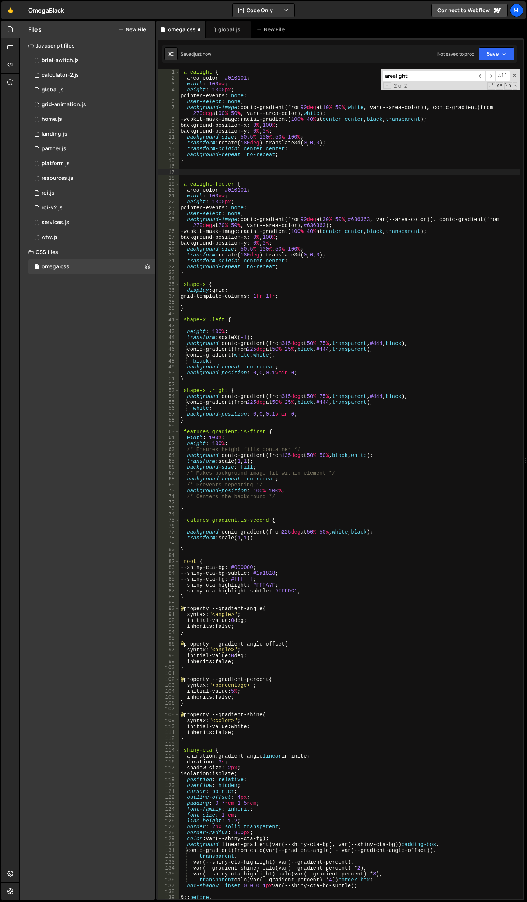
paste textarea "background-repeat: no-repeat;"
type textarea "background-repeat: no-repeat;"
click at [513, 75] on span at bounding box center [514, 75] width 5 height 5
click at [346, 180] on div ".arealight { --area-color : #010101 ; width : 100 vw ; height : 1300 px ; point…" at bounding box center [349, 489] width 341 height 841
click at [276, 169] on div ".arealight { --area-color : #010101 ; width : 100 vw ; height : 1300 px ; point…" at bounding box center [349, 489] width 341 height 841
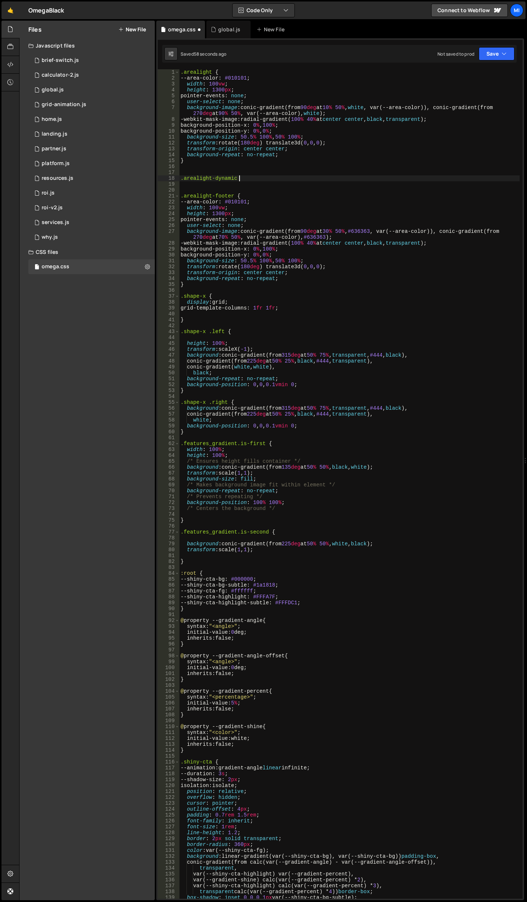
type textarea ".arealight-dynamic {}"
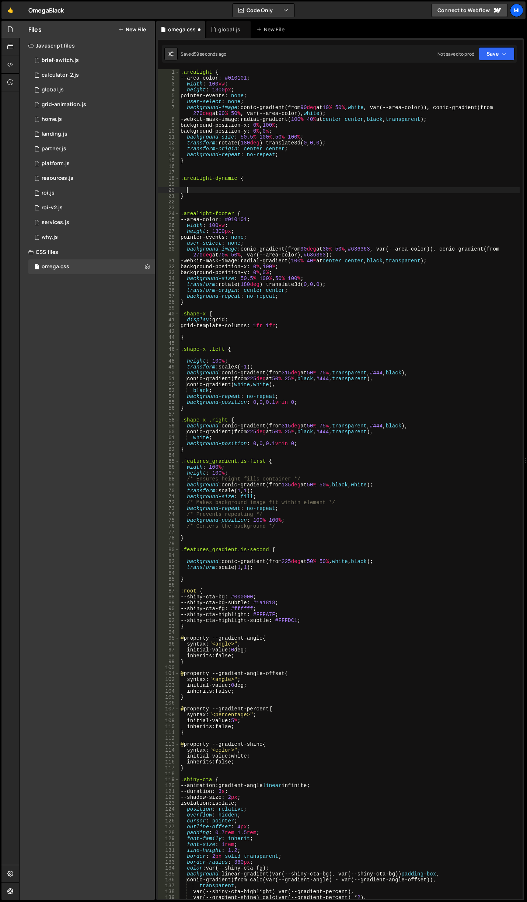
paste textarea "background-repeat: no-repeat;"
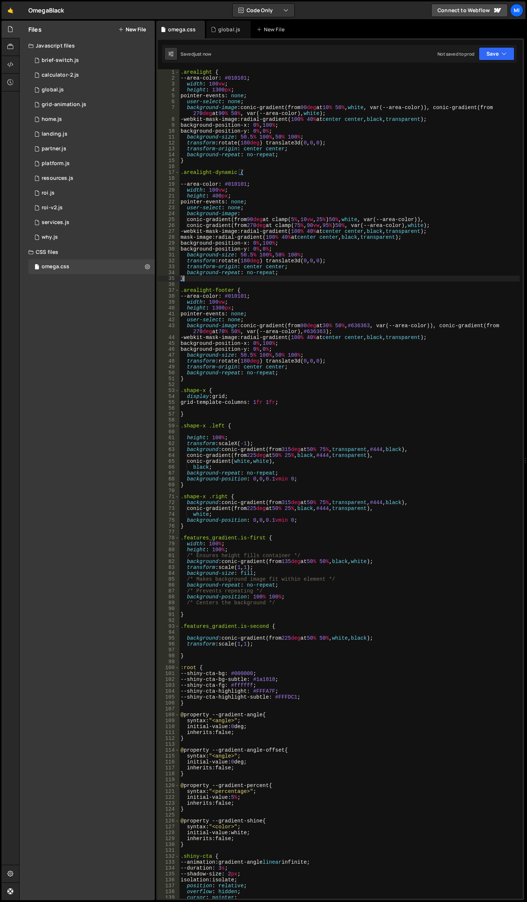
click at [306, 224] on div ".arealight { --area-color : #010101 ; width : 100 vw ; height : 1300 px ; point…" at bounding box center [349, 489] width 341 height 841
drag, startPoint x: 235, startPoint y: 172, endPoint x: 186, endPoint y: 172, distance: 48.6
click at [186, 172] on div ".arealight { --area-color : #010101 ; width : 100 vw ; height : 1300 px ; point…" at bounding box center [349, 489] width 341 height 841
click at [202, 184] on div ".arealight { --area-color : #010101 ; width : 100 vw ; height : 1300 px ; point…" at bounding box center [349, 489] width 341 height 841
drag, startPoint x: 237, startPoint y: 171, endPoint x: 185, endPoint y: 172, distance: 51.2
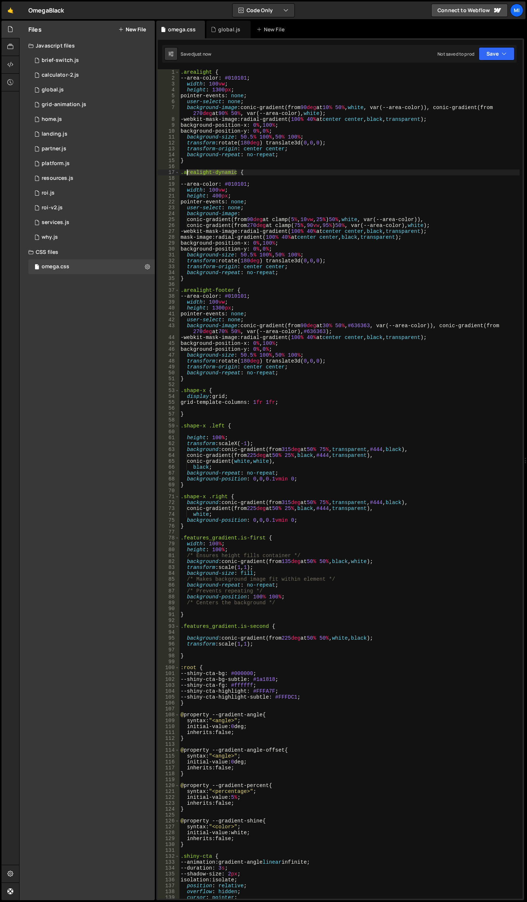
click at [185, 172] on div ".arealight { --area-color : #010101 ; width : 100 vw ; height : 1300 px ; point…" at bounding box center [349, 489] width 341 height 841
type textarea ".arealight-dynamic {"
click at [232, 167] on div ".arealight { --area-color : #010101 ; width : 100 vw ; height : 1300 px ; point…" at bounding box center [349, 489] width 341 height 841
drag, startPoint x: 237, startPoint y: 170, endPoint x: 184, endPoint y: 170, distance: 53.4
click at [184, 170] on div ".arealight { --area-color : #010101 ; width : 100 vw ; height : 1300 px ; point…" at bounding box center [349, 489] width 341 height 841
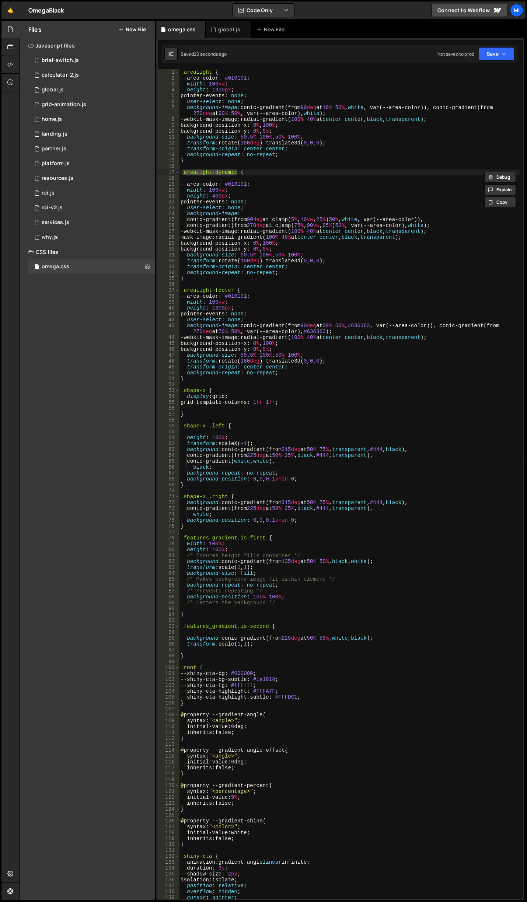
click at [255, 187] on div ".arealight { --area-color : #010101 ; width : 100 vw ; height : 1300 px ; point…" at bounding box center [349, 489] width 341 height 841
drag, startPoint x: 211, startPoint y: 89, endPoint x: 230, endPoint y: 88, distance: 18.8
click at [230, 88] on div ".arealight { --area-color : #010101 ; width : 100 vw ; height : 1300 px ; point…" at bounding box center [349, 489] width 341 height 841
drag, startPoint x: 212, startPoint y: 197, endPoint x: 226, endPoint y: 196, distance: 14.1
click at [226, 196] on div ".arealight { --area-color : #010101 ; width : 100 vw ; height : 1300 px ; point…" at bounding box center [349, 489] width 341 height 841
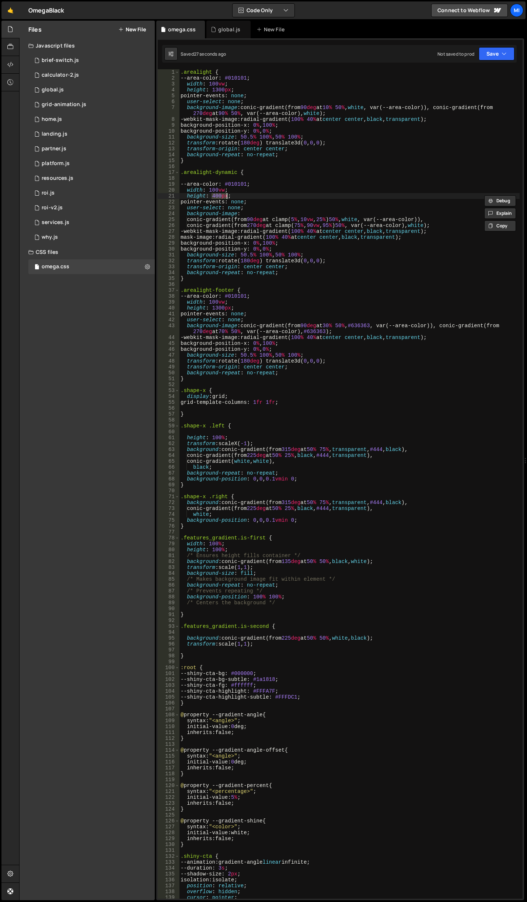
paste textarea "13"
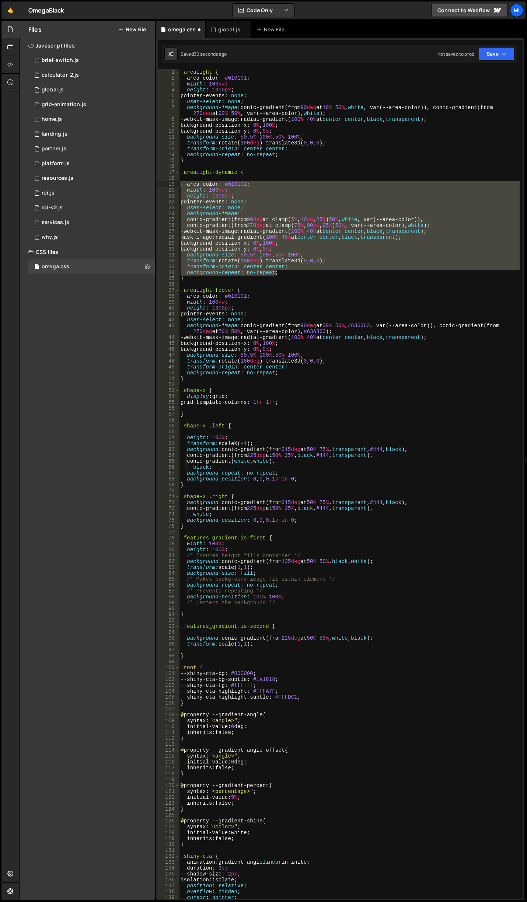
drag, startPoint x: 282, startPoint y: 271, endPoint x: 175, endPoint y: 182, distance: 139.7
click at [175, 182] on div "height: 1300px; 1 2 3 4 5 6 7 8 9 10 11 12 13 14 15 16 17 18 19 20 21 22 23 24 …" at bounding box center [340, 484] width 365 height 830
type textarea "--area-color: #010101; width: 100vw;"
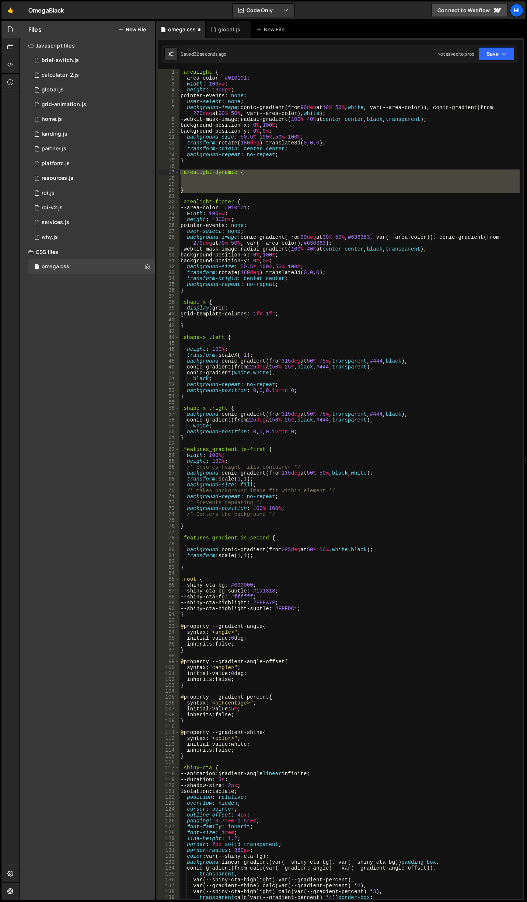
drag, startPoint x: 195, startPoint y: 194, endPoint x: 172, endPoint y: 172, distance: 31.3
click at [172, 172] on div "1 2 3 4 5 6 7 8 9 10 11 12 13 14 15 16 17 18 19 20 21 22 23 24 25 26 27 28 29 3…" at bounding box center [340, 484] width 365 height 830
type textarea ".arealight-dynamic {"
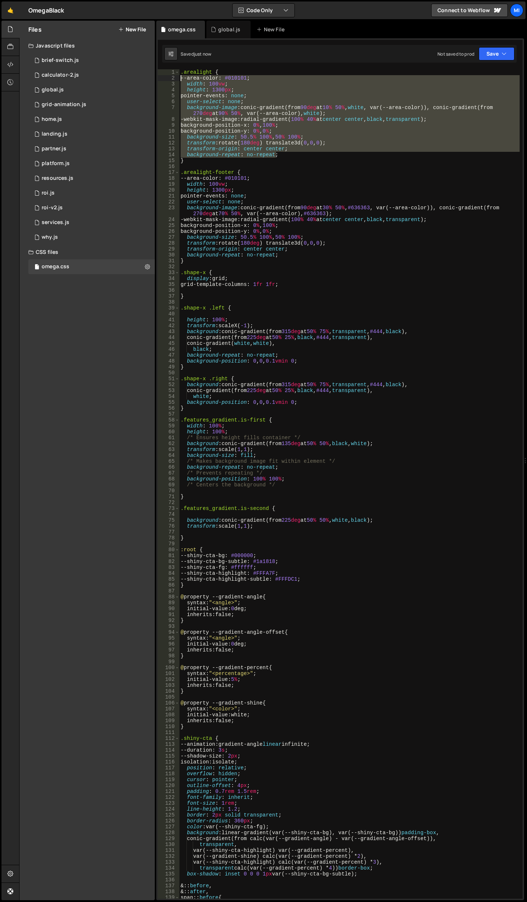
drag, startPoint x: 286, startPoint y: 156, endPoint x: 168, endPoint y: 80, distance: 140.4
click at [168, 80] on div ".arealight-footer { 1 2 3 4 5 6 7 8 9 10 11 12 13 14 15 16 17 18 19 20 21 22 23…" at bounding box center [340, 484] width 365 height 830
paste textarea "background-repeat: no-repeat"
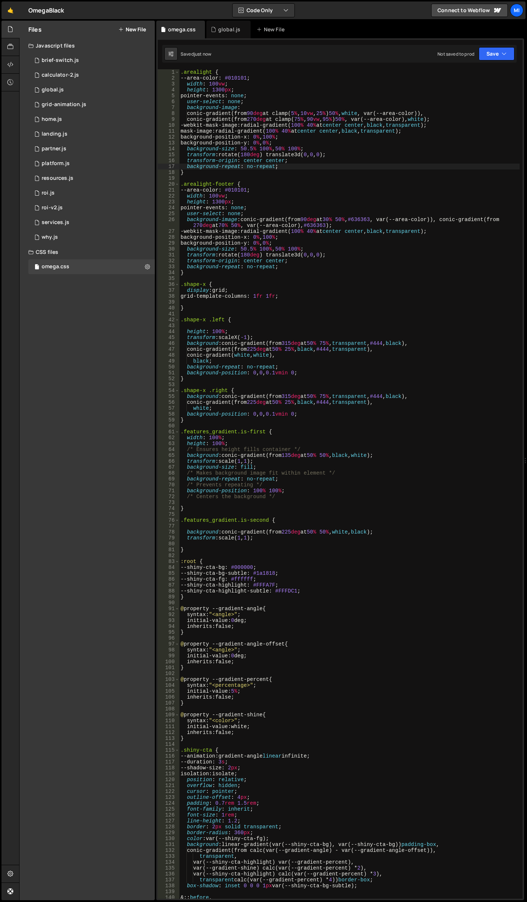
click at [373, 168] on div ".arealight { --area-color : #010101 ; width : 100 vw ; height : 1300 px ; point…" at bounding box center [349, 489] width 341 height 841
click at [366, 139] on div ".arealight { --area-color : #010101 ; width : 100 vw ; height : 1300 px ; point…" at bounding box center [349, 489] width 341 height 841
click at [305, 114] on div ".arealight { --area-color : #010101 ; width : 100 vw ; height : 1300 px ; point…" at bounding box center [349, 489] width 341 height 841
drag, startPoint x: 340, startPoint y: 124, endPoint x: 330, endPoint y: 122, distance: 9.8
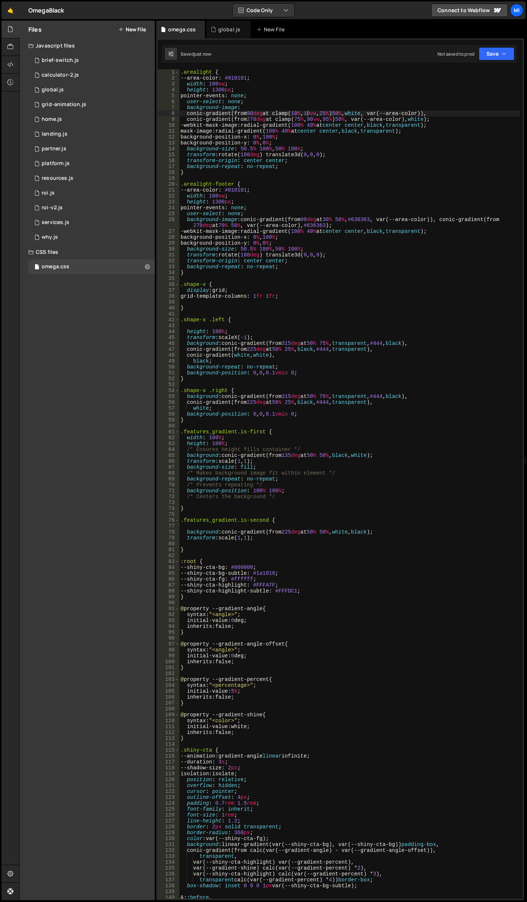
click at [340, 124] on div ".arealight { --area-color : #010101 ; width : 100 vw ; height : 1300 px ; point…" at bounding box center [349, 489] width 341 height 841
click at [311, 118] on div ".arealight { --area-color : #010101 ; width : 100 vw ; height : 1300 px ; point…" at bounding box center [349, 489] width 341 height 841
click at [339, 116] on div ".arealight { --area-color : #010101 ; width : 100 vw ; height : 1300 px ; point…" at bounding box center [349, 489] width 341 height 841
drag, startPoint x: 337, startPoint y: 121, endPoint x: 342, endPoint y: 121, distance: 5.2
click at [342, 121] on div ".arealight { --area-color : #010101 ; width : 100 vw ; height : 1300 px ; point…" at bounding box center [349, 489] width 341 height 841
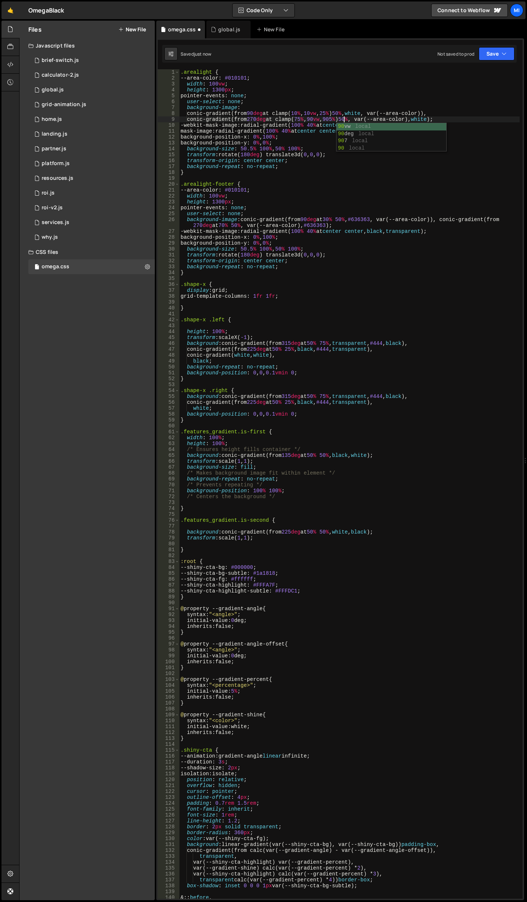
scroll to position [0, 11]
click at [315, 112] on div ".arealight { --area-color : #010101 ; width : 100 vw ; height : 1300 px ; point…" at bounding box center [349, 489] width 341 height 841
drag, startPoint x: 316, startPoint y: 112, endPoint x: 322, endPoint y: 112, distance: 5.5
click at [322, 112] on div ".arealight { --area-color : #010101 ; width : 100 vw ; height : 1300 px ; point…" at bounding box center [349, 489] width 341 height 841
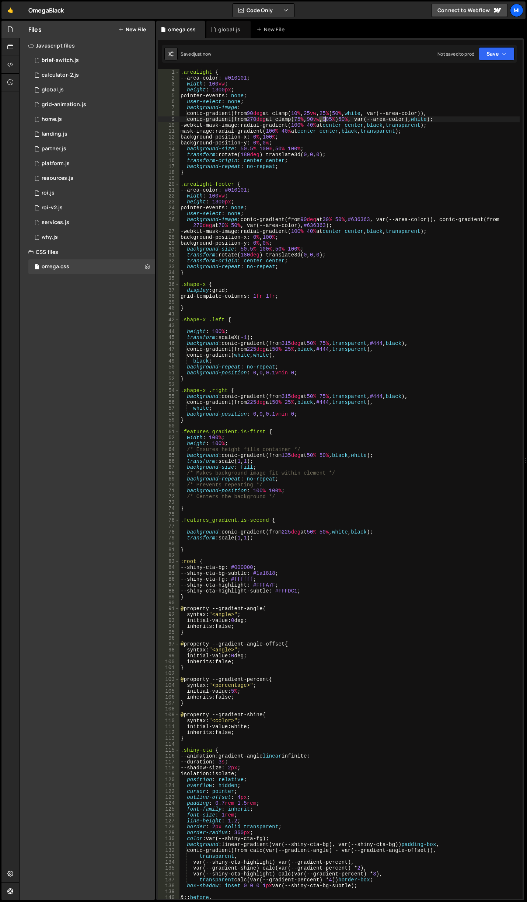
drag, startPoint x: 319, startPoint y: 118, endPoint x: 324, endPoint y: 118, distance: 5.2
click at [324, 118] on div ".arealight { --area-color : #010101 ; width : 100 vw ; height : 1300 px ; point…" at bounding box center [349, 489] width 341 height 841
click at [330, 109] on div ".arealight { --area-color : #010101 ; width : 100 vw ; height : 1300 px ; point…" at bounding box center [349, 489] width 341 height 841
drag, startPoint x: 316, startPoint y: 111, endPoint x: 320, endPoint y: 106, distance: 6.3
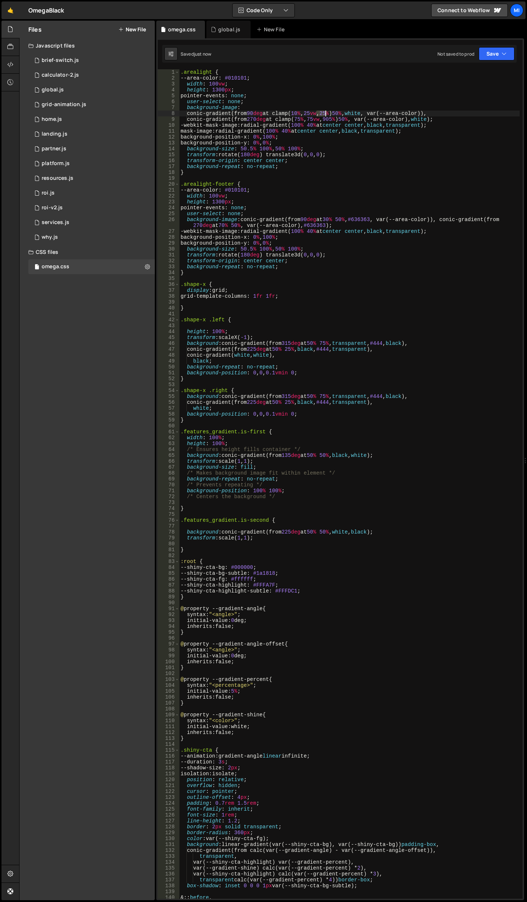
click at [325, 112] on div ".arealight { --area-color : #010101 ; width : 100 vw ; height : 1300 px ; point…" at bounding box center [349, 489] width 341 height 841
click at [331, 143] on div ".arealight { --area-color : #010101 ; width : 100 vw ; height : 1300 px ; point…" at bounding box center [349, 489] width 341 height 841
click at [364, 133] on div ".arealight { --area-color : #010101 ; width : 100 vw ; height : 1300 px ; point…" at bounding box center [349, 489] width 341 height 841
click at [334, 130] on div ".arealight { --area-color : #010101 ; width : 100 vw ; height : 1300 px ; point…" at bounding box center [349, 489] width 341 height 841
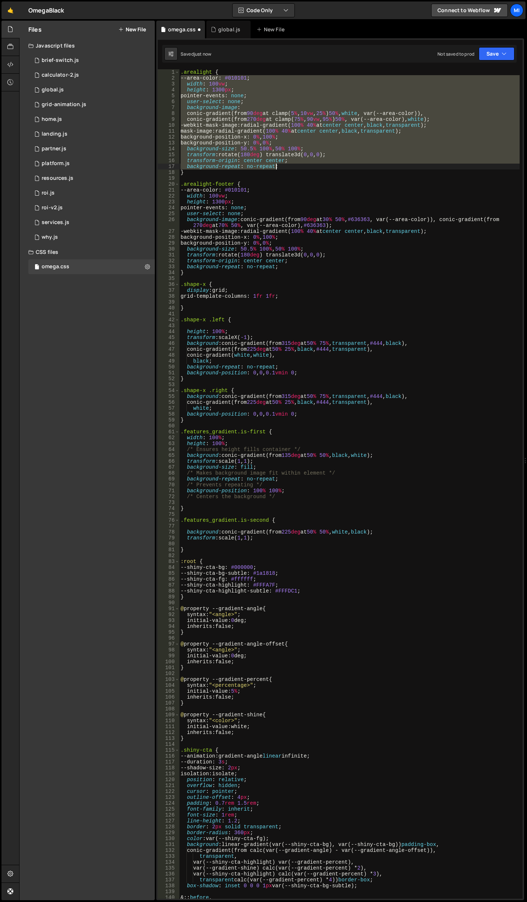
click at [337, 156] on div ".arealight { --area-color : #010101 ; width : 100 vw ; height : 1300 px ; point…" at bounding box center [349, 489] width 341 height 841
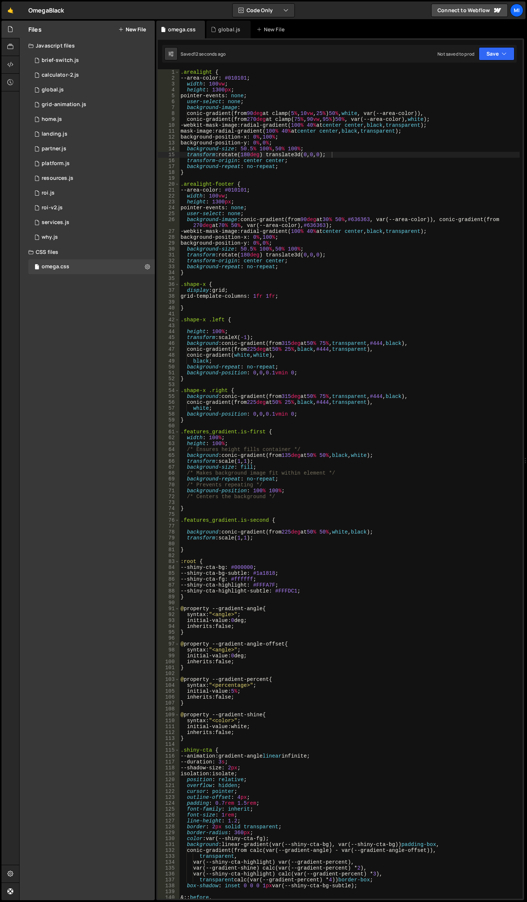
click at [303, 113] on div ".arealight { --area-color : #010101 ; width : 100 vw ; height : 1300 px ; point…" at bounding box center [349, 489] width 341 height 841
click at [318, 114] on div ".arealight { --area-color : #010101 ; width : 100 vw ; height : 1300 px ; point…" at bounding box center [349, 489] width 341 height 841
click at [306, 119] on div ".arealight { --area-color : #010101 ; width : 100 vw ; height : 1300 px ; point…" at bounding box center [349, 489] width 341 height 841
click at [324, 120] on div ".arealight { --area-color : #010101 ; width : 100 vw ; height : 1300 px ; point…" at bounding box center [349, 489] width 341 height 841
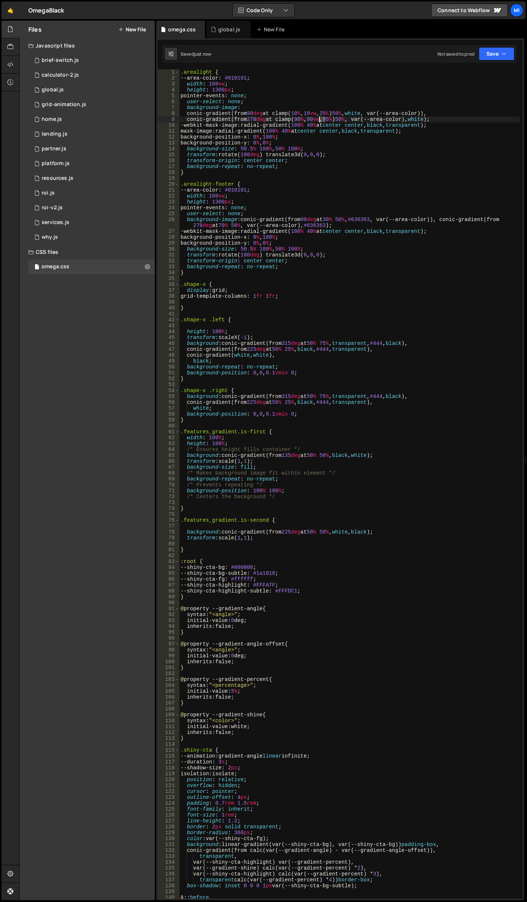
drag, startPoint x: 324, startPoint y: 120, endPoint x: 319, endPoint y: 120, distance: 4.8
click at [319, 120] on div ".arealight { --area-color : #010101 ; width : 100 vw ; height : 1300 px ; point…" at bounding box center [349, 489] width 341 height 841
click at [322, 114] on div ".arealight { --area-color : #010101 ; width : 100 vw ; height : 1300 px ; point…" at bounding box center [349, 489] width 341 height 841
click at [321, 111] on div ".arealight { --area-color : #010101 ; width : 100 vw ; height : 1300 px ; point…" at bounding box center [349, 489] width 341 height 841
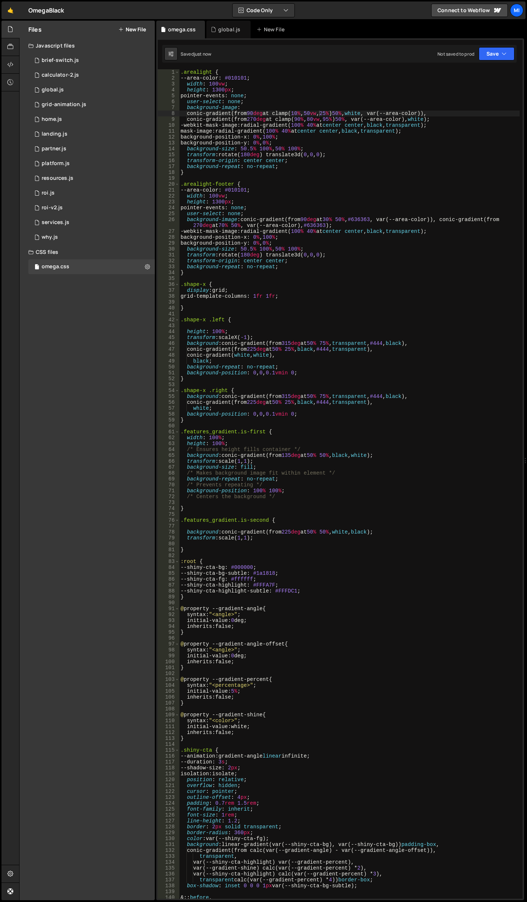
click at [337, 138] on div ".arealight { --area-color : #010101 ; width : 100 vw ; height : 1300 px ; point…" at bounding box center [349, 489] width 341 height 841
drag, startPoint x: 335, startPoint y: 112, endPoint x: 339, endPoint y: 112, distance: 4.4
click at [339, 112] on div ".arealight { --area-color : #010101 ; width : 100 vw ; height : 1300 px ; point…" at bounding box center [349, 489] width 341 height 841
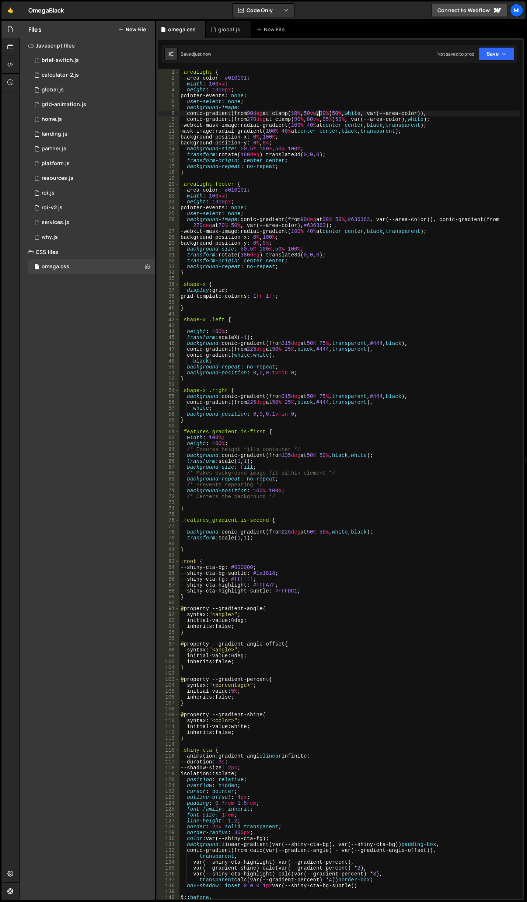
click at [319, 114] on div ".arealight { --area-color : #010101 ; width : 100 vw ; height : 1300 px ; point…" at bounding box center [349, 489] width 341 height 841
click at [338, 112] on div ".arealight { --area-color : #010101 ; width : 100 vw ; height : 1300 px ; point…" at bounding box center [349, 489] width 341 height 841
click at [447, 163] on div ".arealight { --area-color : #010101 ; width : 100 vw ; height : 1300 px ; point…" at bounding box center [349, 489] width 341 height 841
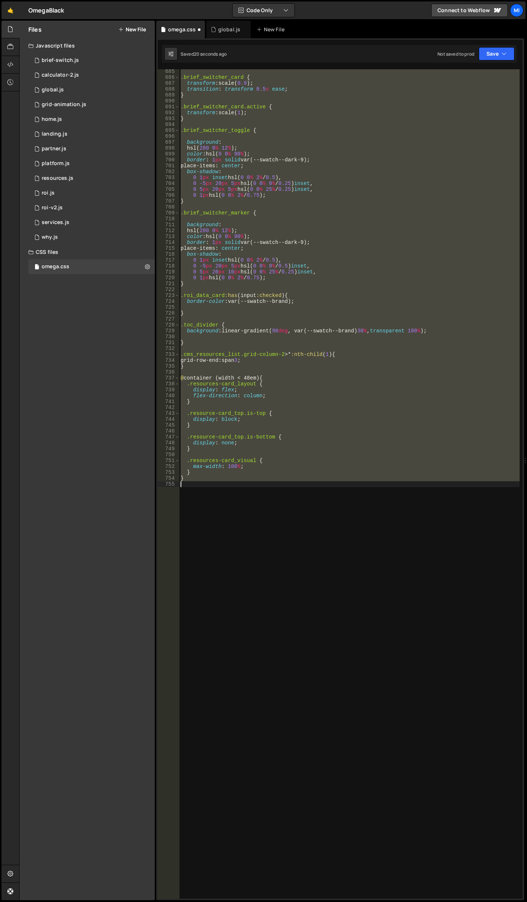
scroll to position [4087, 0]
type textarea "height: 1300px;"
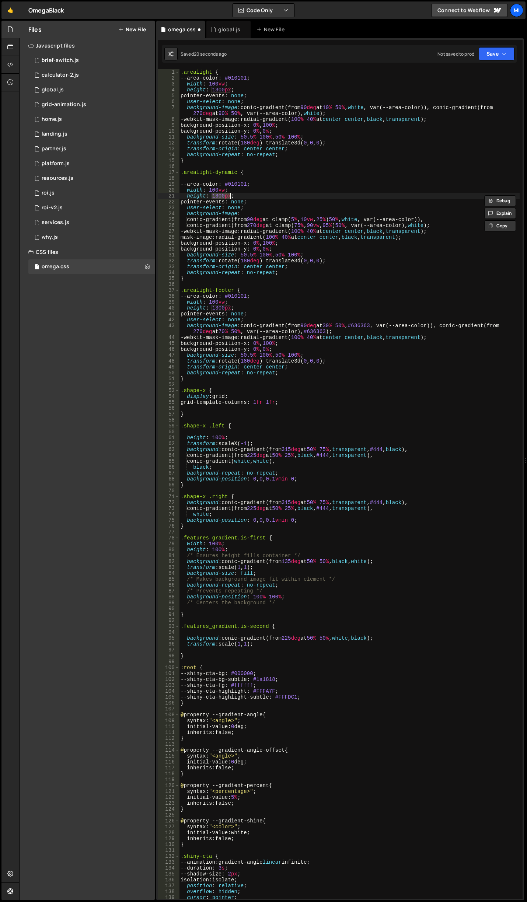
scroll to position [0, 0]
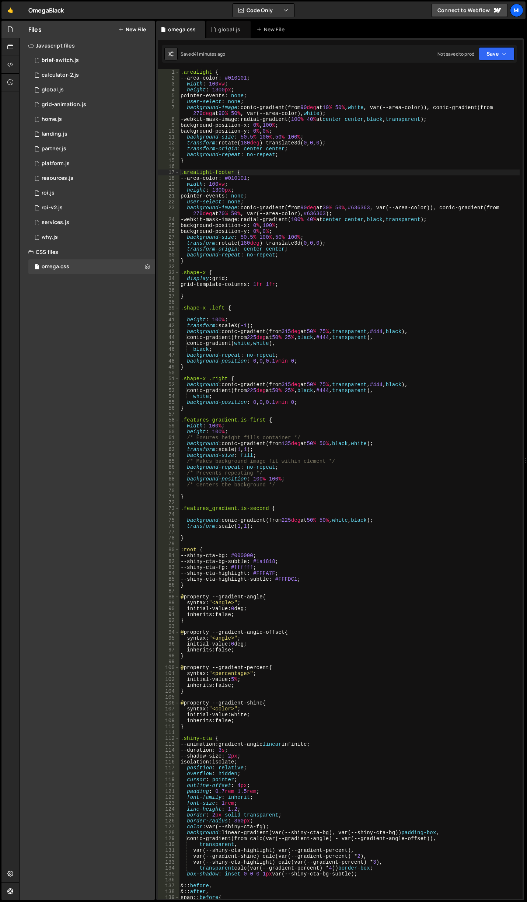
click at [292, 129] on div ".arealight { --area-color : #010101 ; width : 100 vw ; height : 1300 px ; point…" at bounding box center [349, 489] width 341 height 841
drag, startPoint x: 334, startPoint y: 116, endPoint x: 242, endPoint y: 106, distance: 92.3
click at [242, 106] on div ".arealight { --area-color : #010101 ; width : 100 vw ; height : 1300 px ; point…" at bounding box center [349, 489] width 341 height 841
paste textarea "conic-gradient(from 270deg at min(90%, calc(100% - 150px))"
click at [361, 156] on div ".arealight { --area-color : #010101 ; width : 100 vw ; height : 1300 px ; point…" at bounding box center [349, 489] width 341 height 841
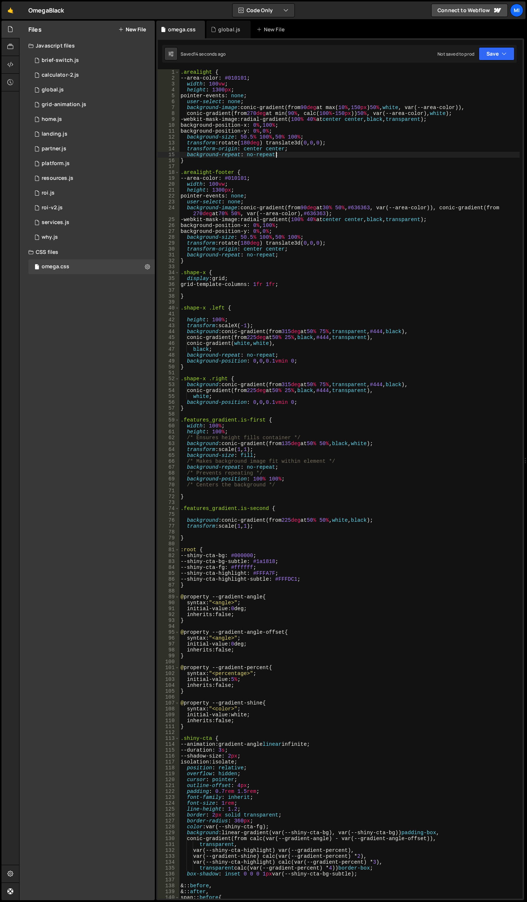
click at [349, 115] on div ".arealight { --area-color : #010101 ; width : 100 vw ; height : 1300 px ; point…" at bounding box center [349, 489] width 341 height 841
click at [361, 110] on div ".arealight { --area-color : #010101 ; width : 100 vw ; height : 1300 px ; point…" at bounding box center [349, 489] width 341 height 841
click at [354, 111] on div ".arealight { --area-color : #010101 ; width : 100 vw ; height : 1300 px ; point…" at bounding box center [349, 489] width 341 height 841
click at [355, 113] on div ".arealight { --area-color : #010101 ; width : 100 vw ; height : 1300 px ; point…" at bounding box center [349, 489] width 341 height 841
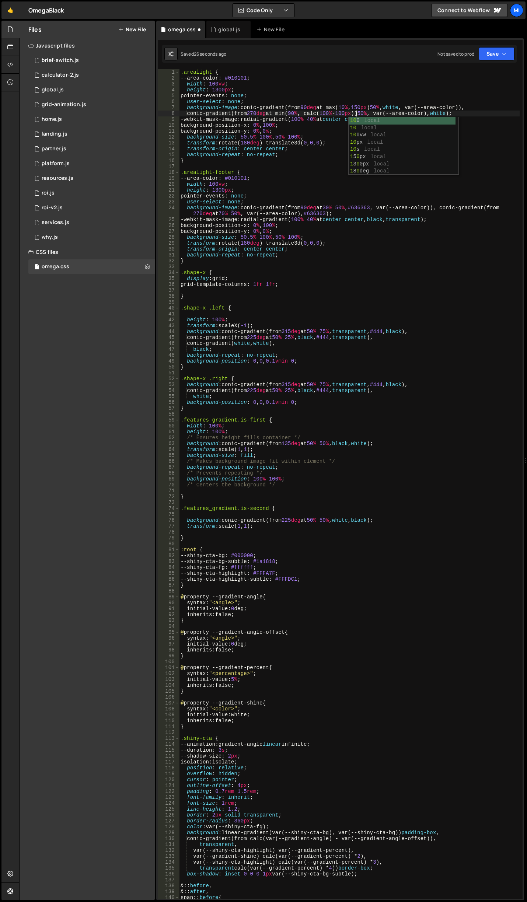
click at [368, 105] on div ".arealight { --area-color : #010101 ; width : 100 vw ; height : 1300 px ; point…" at bounding box center [349, 489] width 341 height 841
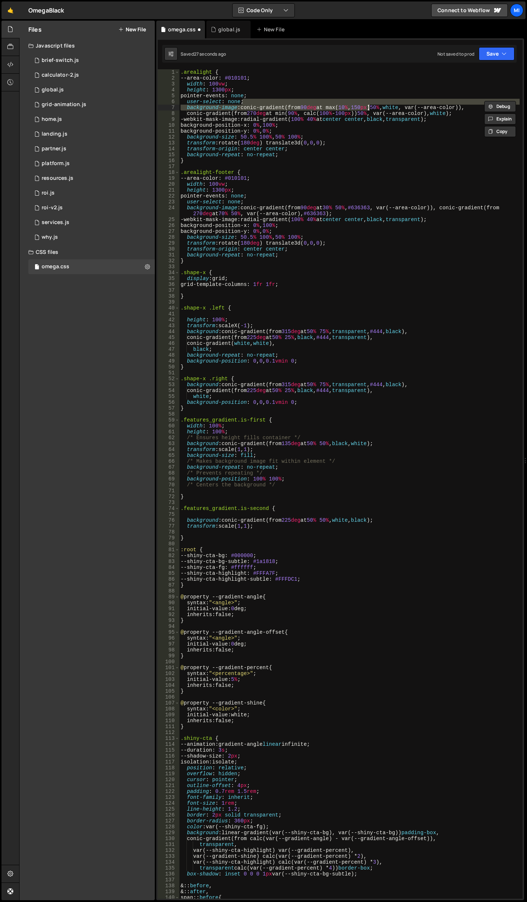
scroll to position [0, 4]
click at [367, 105] on div ".arealight { --area-color : #010101 ; width : 100 vw ; height : 1300 px ; point…" at bounding box center [349, 489] width 341 height 841
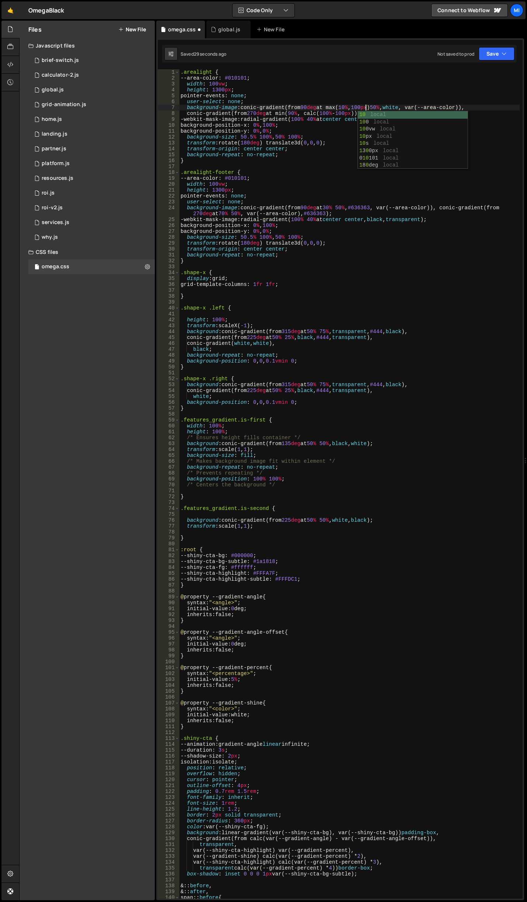
scroll to position [0, 13]
drag, startPoint x: 380, startPoint y: 108, endPoint x: 376, endPoint y: 108, distance: 4.1
click at [380, 108] on div ".arealight { --area-color : #010101 ; width : 100 vw ; height : 1300 px ; point…" at bounding box center [349, 489] width 341 height 841
drag, startPoint x: 359, startPoint y: 106, endPoint x: 368, endPoint y: 106, distance: 8.9
click at [368, 106] on div ".arealight { --area-color : #010101 ; width : 100 vw ; height : 1300 px ; point…" at bounding box center [349, 489] width 341 height 841
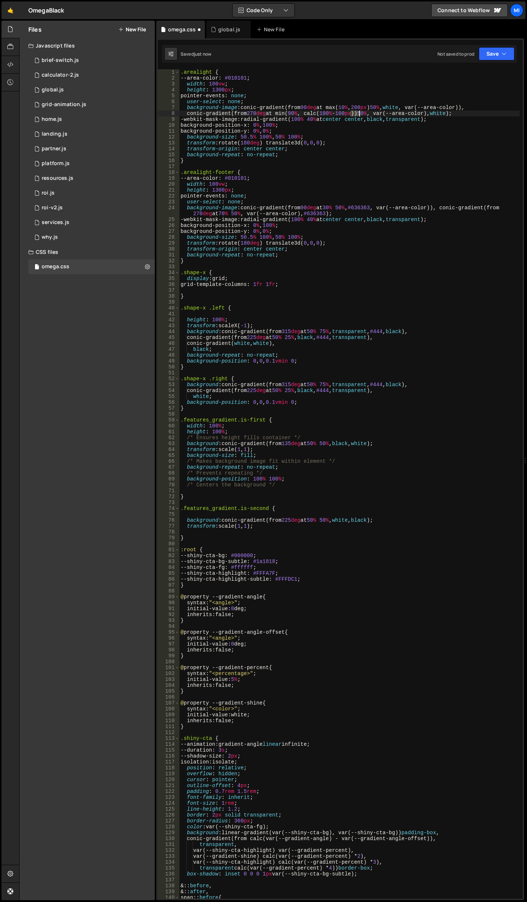
drag, startPoint x: 349, startPoint y: 115, endPoint x: 358, endPoint y: 115, distance: 9.2
click at [358, 115] on div ".arealight { --area-color : #010101 ; width : 100 vw ; height : 1300 px ; point…" at bounding box center [349, 489] width 341 height 841
click at [368, 112] on div ".arealight { --area-color : #010101 ; width : 100 vw ; height : 1300 px ; point…" at bounding box center [349, 489] width 341 height 841
drag, startPoint x: 360, startPoint y: 105, endPoint x: 374, endPoint y: 105, distance: 14.7
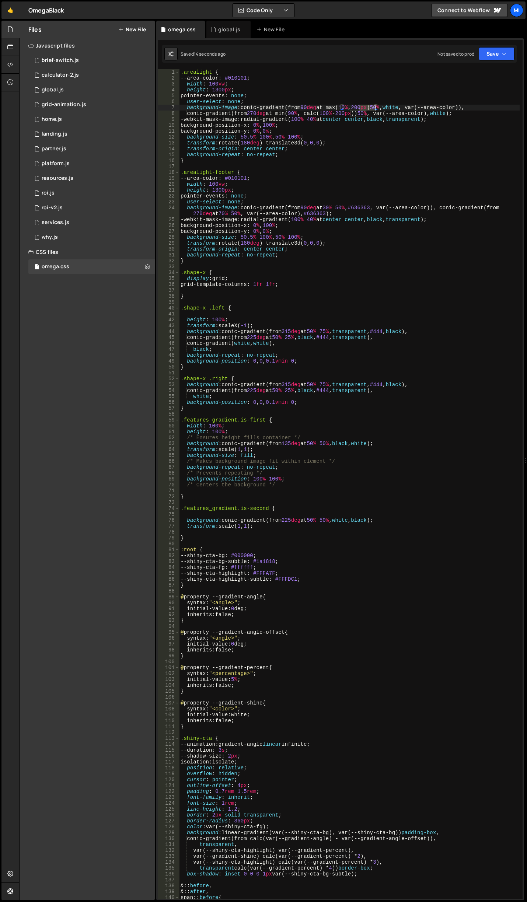
click at [374, 105] on div ".arealight { --area-color : #010101 ; width : 100 vw ; height : 1300 px ; point…" at bounding box center [349, 489] width 341 height 841
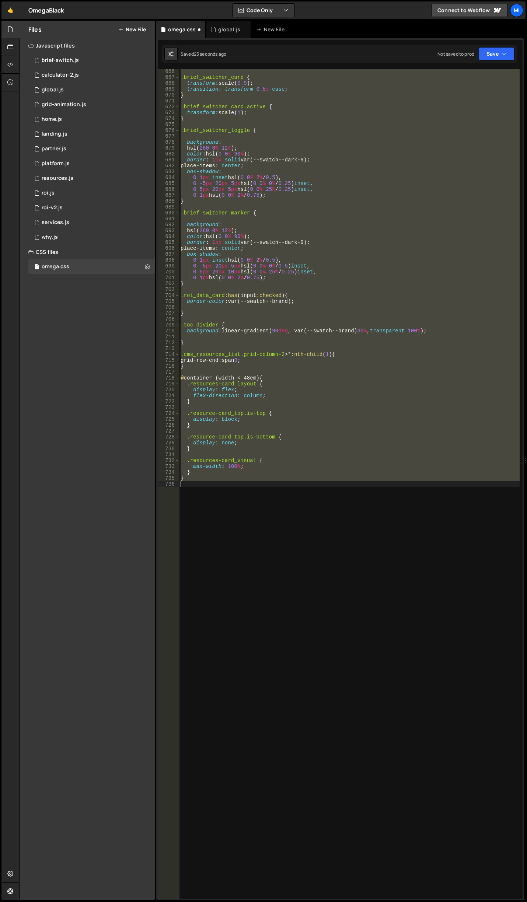
scroll to position [0, 0]
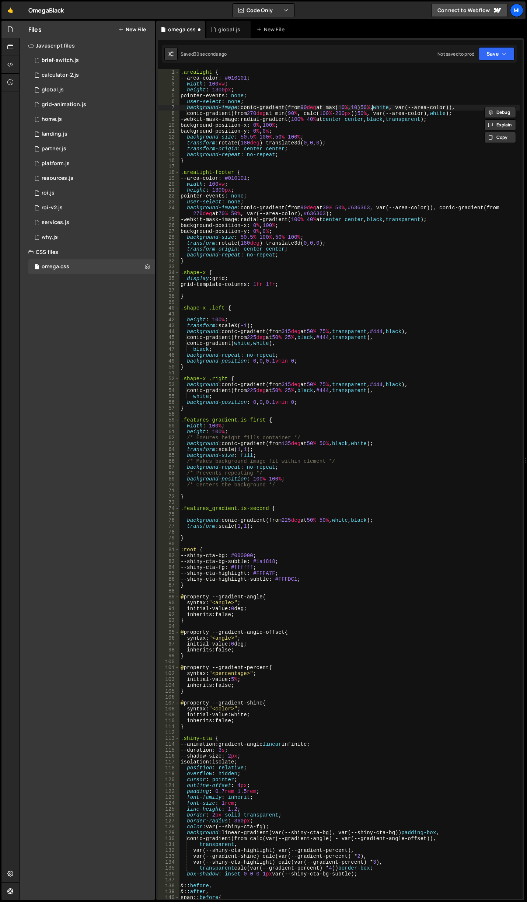
click at [372, 108] on div ".arealight { --area-color : #010101 ; width : 100 vw ; height : 1300 px ; point…" at bounding box center [349, 489] width 341 height 841
click at [377, 105] on div ".arealight { --area-color : #010101 ; width : 100 vw ; height : 1300 px ; point…" at bounding box center [349, 489] width 341 height 841
drag, startPoint x: 360, startPoint y: 107, endPoint x: 375, endPoint y: 107, distance: 15.1
click at [375, 107] on div ".arealight { --area-color : #010101 ; width : 100 vw ; height : 1300 px ; point…" at bounding box center [349, 489] width 341 height 841
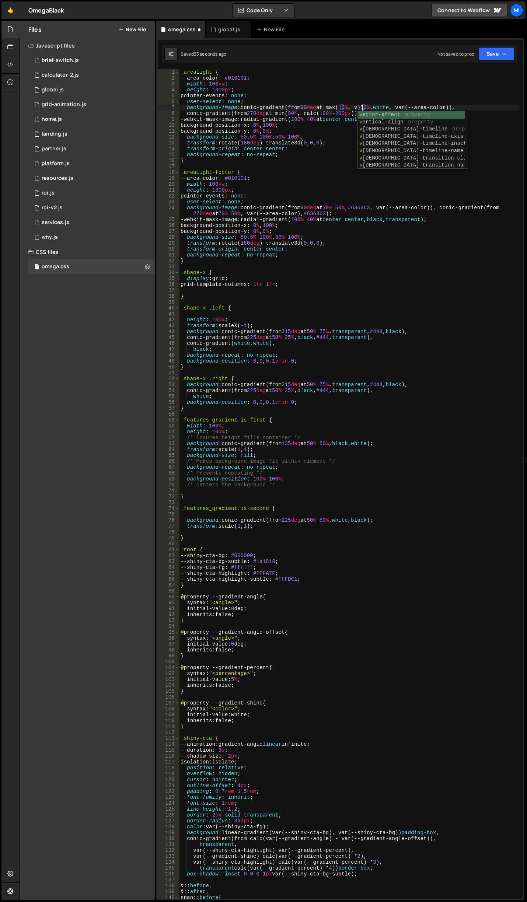
scroll to position [0, 13]
click at [359, 107] on div ".arealight { --area-color : #010101 ; width : 100 vw ; height : 1300 px ; point…" at bounding box center [349, 489] width 341 height 841
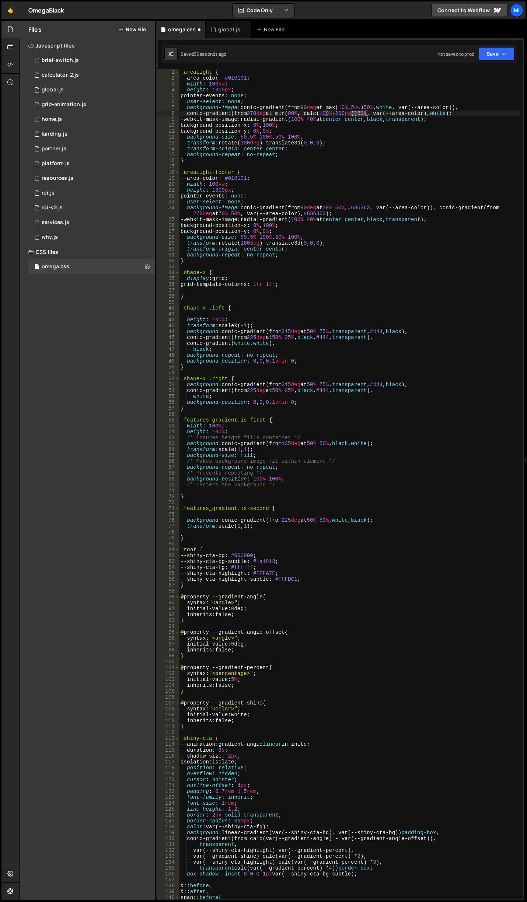
drag, startPoint x: 349, startPoint y: 113, endPoint x: 365, endPoint y: 112, distance: 16.2
click at [365, 112] on div ".arealight { --area-color : #010101 ; width : 100 vw ; height : 1300 px ; point…" at bounding box center [349, 489] width 341 height 841
click at [363, 108] on div ".arealight { --area-color : #010101 ; width : 100 vw ; height : 1300 px ; point…" at bounding box center [349, 489] width 341 height 841
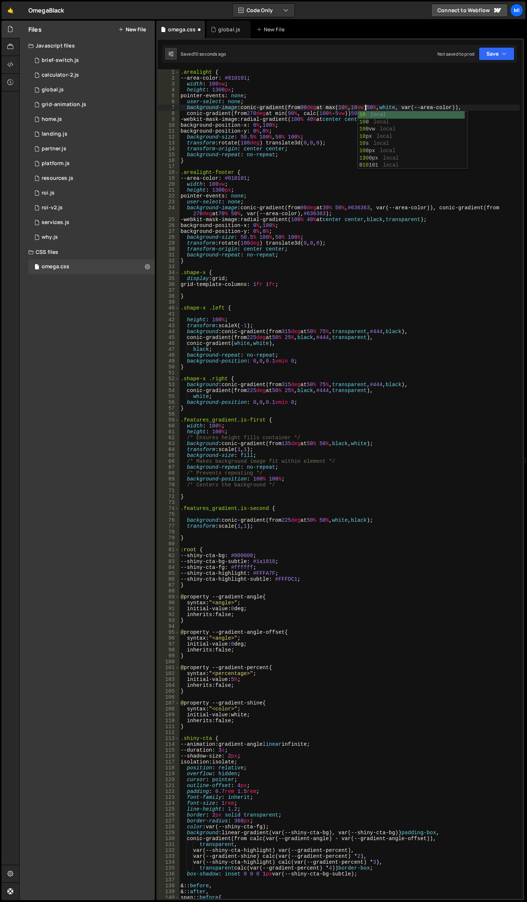
click at [352, 108] on div ".arealight { --area-color : #010101 ; width : 100 vw ; height : 1300 px ; point…" at bounding box center [349, 489] width 341 height 841
click at [350, 112] on div ".arealight { --area-color : #010101 ; width : 100 vw ; height : 1300 px ; point…" at bounding box center [349, 489] width 341 height 841
click at [348, 114] on div ".arealight { --area-color : #010101 ; width : 100 vw ; height : 1300 px ; point…" at bounding box center [349, 489] width 341 height 841
drag, startPoint x: 471, startPoint y: 112, endPoint x: 231, endPoint y: 109, distance: 239.9
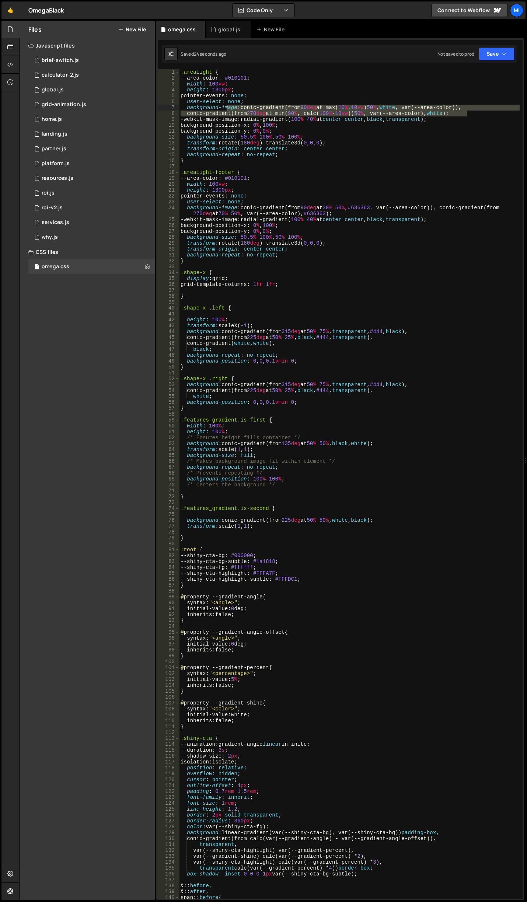
click at [229, 109] on div ".arealight { --area-color : #010101 ; width : 100 vw ; height : 1300 px ; point…" at bounding box center [349, 489] width 341 height 841
click at [240, 108] on div ".arealight { --area-color : #010101 ; width : 100 vw ; height : 1300 px ; point…" at bounding box center [349, 484] width 341 height 830
drag, startPoint x: 243, startPoint y: 108, endPoint x: 468, endPoint y: 112, distance: 225.2
click at [468, 112] on div ".arealight { --area-color : #010101 ; width : 100 vw ; height : 1300 px ; point…" at bounding box center [349, 489] width 341 height 841
paste textarea "conic-gradient(from 270deg at clamp(80%, calc(100% - 150px), 95%"
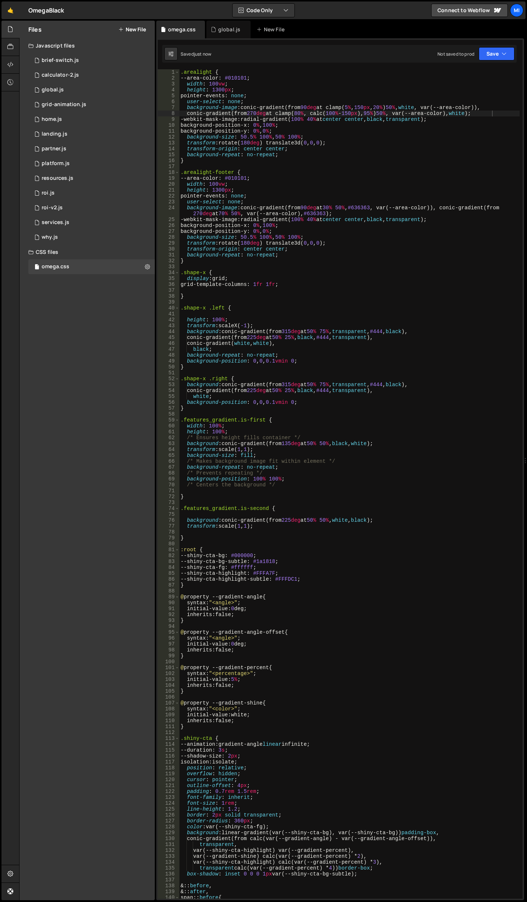
click at [367, 141] on div ".arealight { --area-color : #010101 ; width : 100 vw ; height : 1300 px ; point…" at bounding box center [349, 489] width 341 height 841
click at [375, 126] on div ".arealight { --area-color : #010101 ; width : 100 vw ; height : 1300 px ; point…" at bounding box center [349, 489] width 341 height 841
click at [365, 111] on div ".arealight { --area-color : #010101 ; width : 100 vw ; height : 1300 px ; point…" at bounding box center [349, 489] width 341 height 841
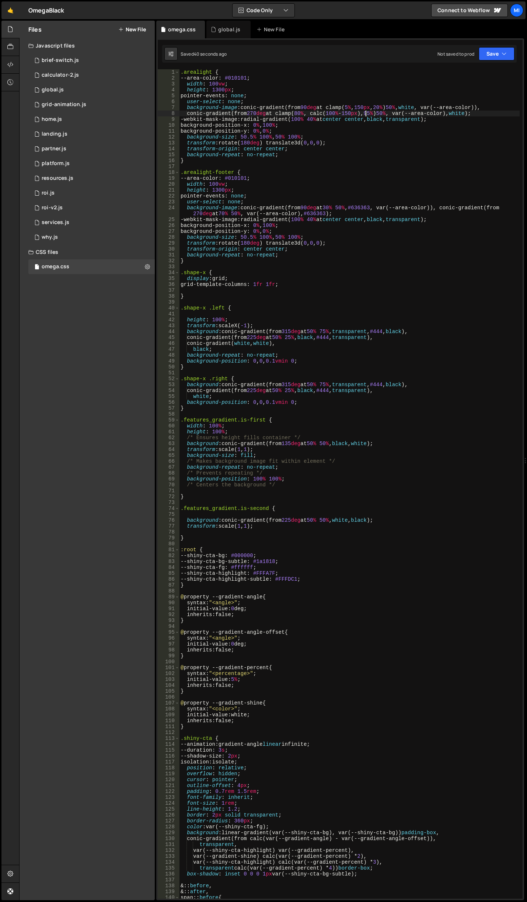
click at [306, 111] on div ".arealight { --area-color : #010101 ; width : 100 vw ; height : 1300 px ; point…" at bounding box center [349, 489] width 341 height 841
click at [353, 105] on div ".arealight { --area-color : #010101 ; width : 100 vw ; height : 1300 px ; point…" at bounding box center [349, 489] width 341 height 841
click at [315, 113] on div ".arealight { --area-color : #010101 ; width : 100 vw ; height : 1300 px ; point…" at bounding box center [349, 489] width 341 height 841
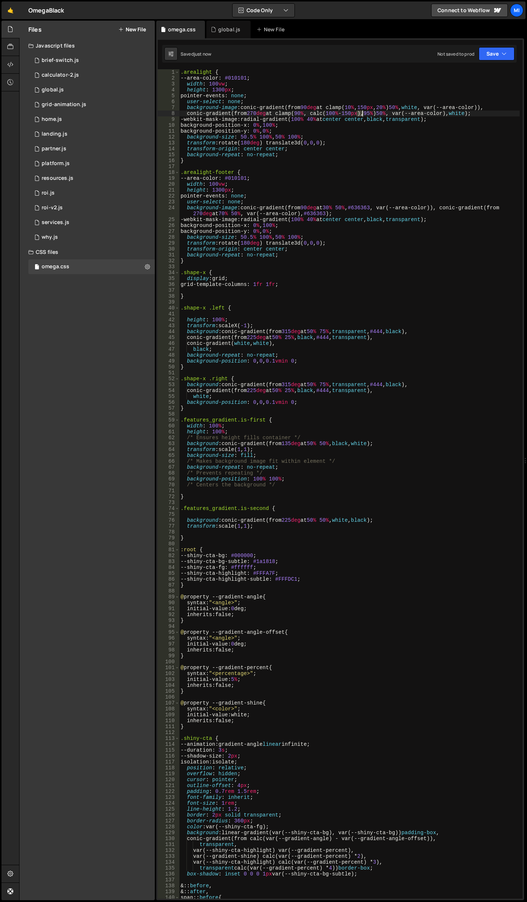
drag, startPoint x: 357, startPoint y: 112, endPoint x: 362, endPoint y: 111, distance: 4.8
click at [362, 111] on div ".arealight { --area-color : #010101 ; width : 100 vw ; height : 1300 px ; point…" at bounding box center [349, 489] width 341 height 841
drag, startPoint x: 367, startPoint y: 105, endPoint x: 371, endPoint y: 105, distance: 4.4
click at [371, 105] on div ".arealight { --area-color : #010101 ; width : 100 vw ; height : 1300 px ; point…" at bounding box center [349, 489] width 341 height 841
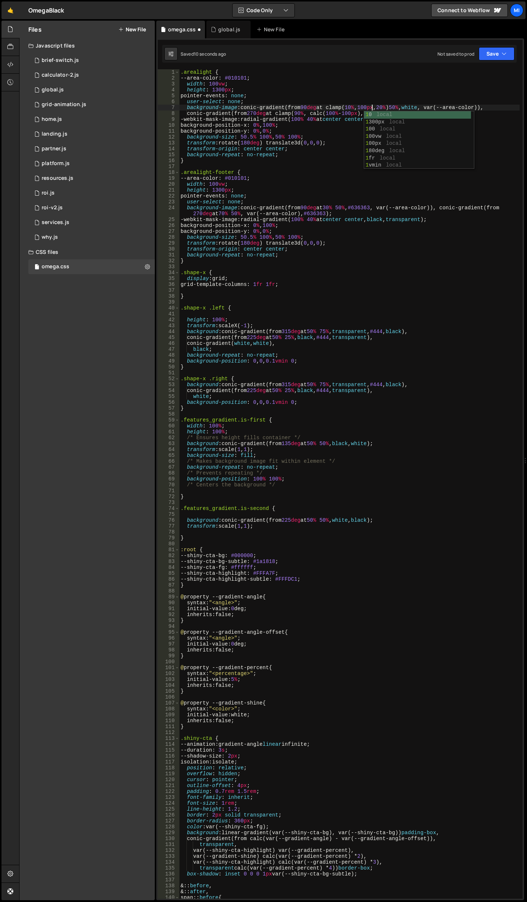
scroll to position [0, 13]
click at [314, 141] on div ".arealight { --area-color : #010101 ; width : 100 vw ; height : 1300 px ; point…" at bounding box center [349, 489] width 341 height 841
click at [316, 115] on div ".arealight { --area-color : #010101 ; width : 100 vw ; height : 1300 px ; point…" at bounding box center [349, 489] width 341 height 841
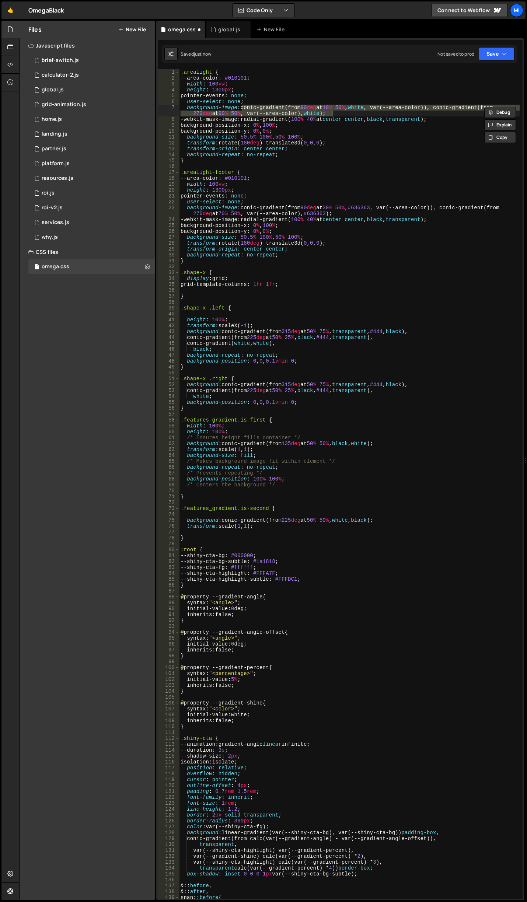
scroll to position [0, 0]
type textarea "}"
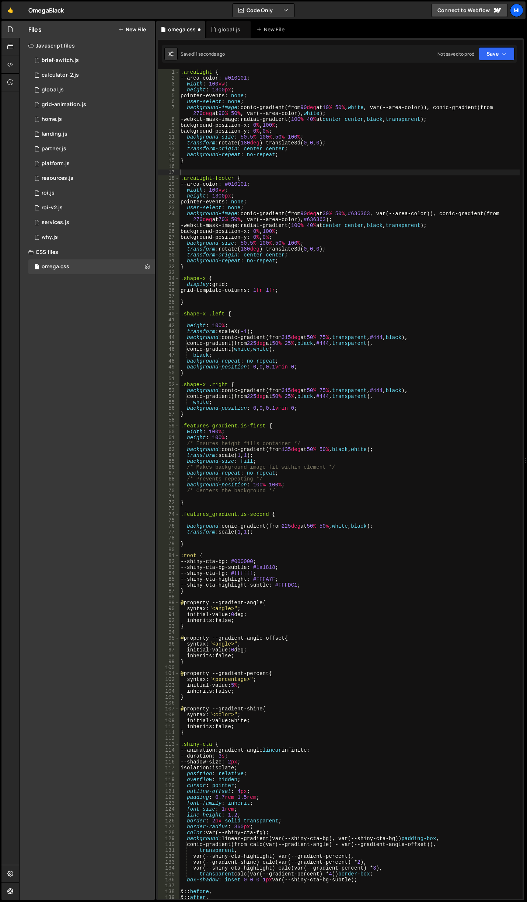
type textarea "}"
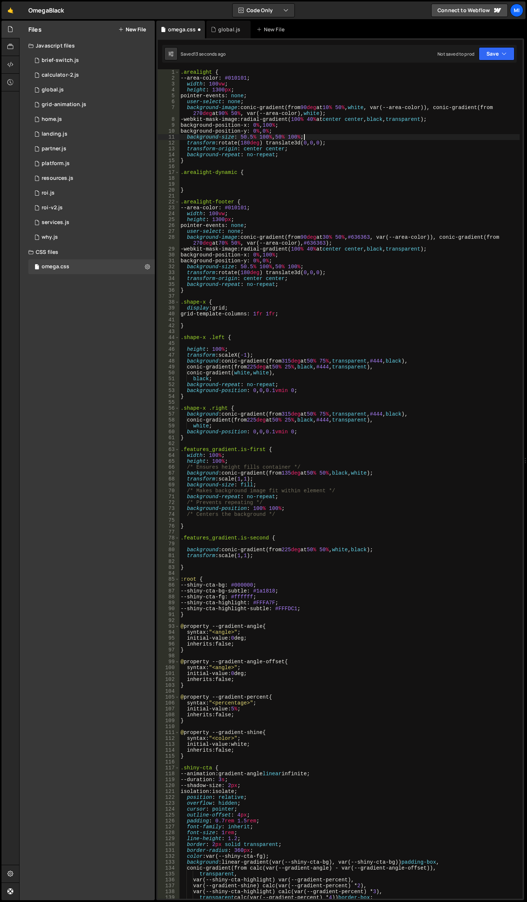
click at [316, 135] on div ".arealight { --area-color : #010101 ; width : 100 vw ; height : 1300 px ; point…" at bounding box center [349, 489] width 341 height 841
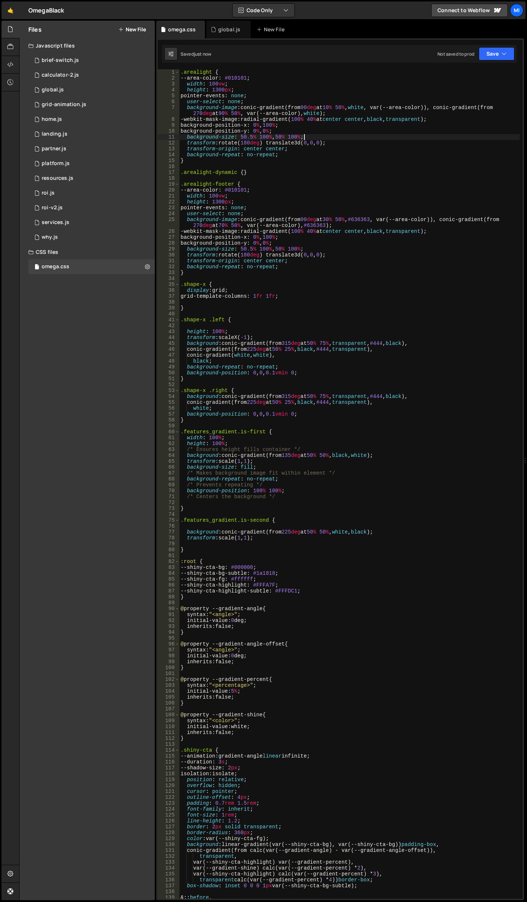
click at [338, 135] on div ".arealight { --area-color : #010101 ; width : 100 vw ; height : 1300 px ; point…" at bounding box center [349, 489] width 341 height 841
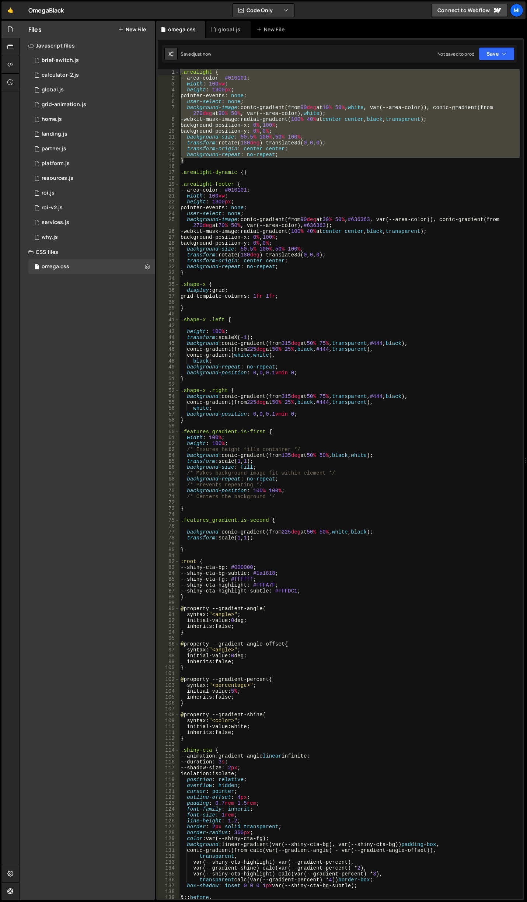
drag, startPoint x: 188, startPoint y: 160, endPoint x: 168, endPoint y: 74, distance: 88.0
click at [168, 74] on div "background-size: 50.5% 100%, 50% 100%; 1 2 3 4 5 6 7 8 9 10 11 12 13 14 15 16 1…" at bounding box center [340, 484] width 365 height 830
type textarea ".arealight { --area-color: #010101;"
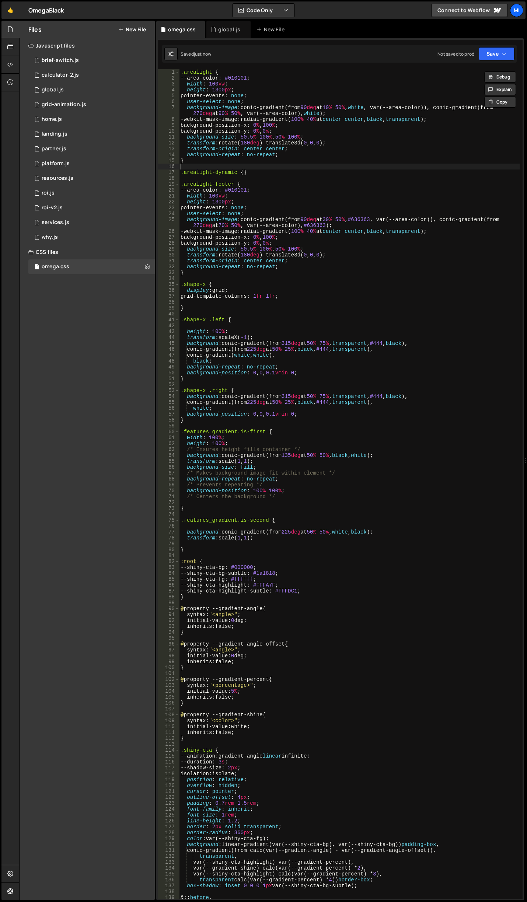
click at [225, 165] on div ".arealight { --area-color : #010101 ; width : 100 vw ; height : 1300 px ; point…" at bounding box center [349, 489] width 341 height 841
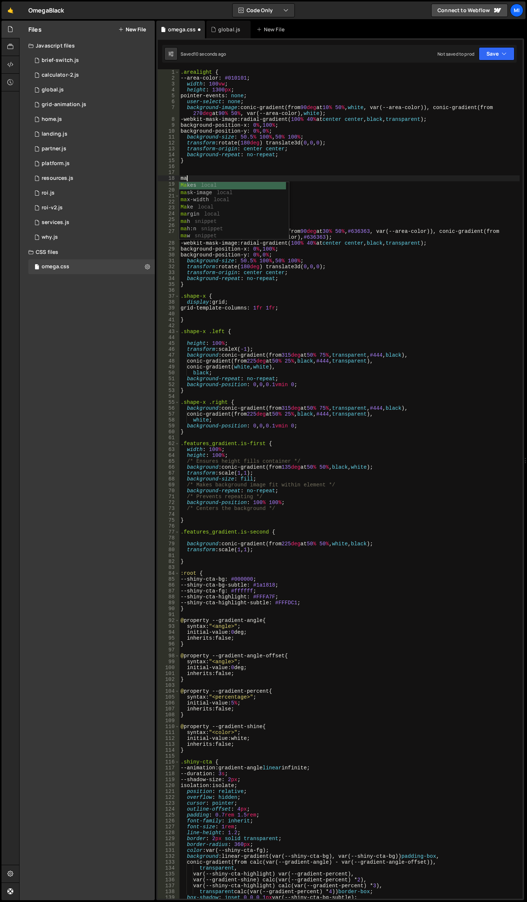
type textarea "m"
click at [256, 184] on div ".arealight { --area-color : #010101 ; width : 100 vw ; height : 1300 px ; point…" at bounding box center [349, 489] width 341 height 841
type textarea ".arealight-dynamic {}"
click at [248, 175] on div ".arealight { --area-color : #010101 ; width : 100 vw ; height : 1300 px ; point…" at bounding box center [349, 489] width 341 height 841
paste textarea "}"
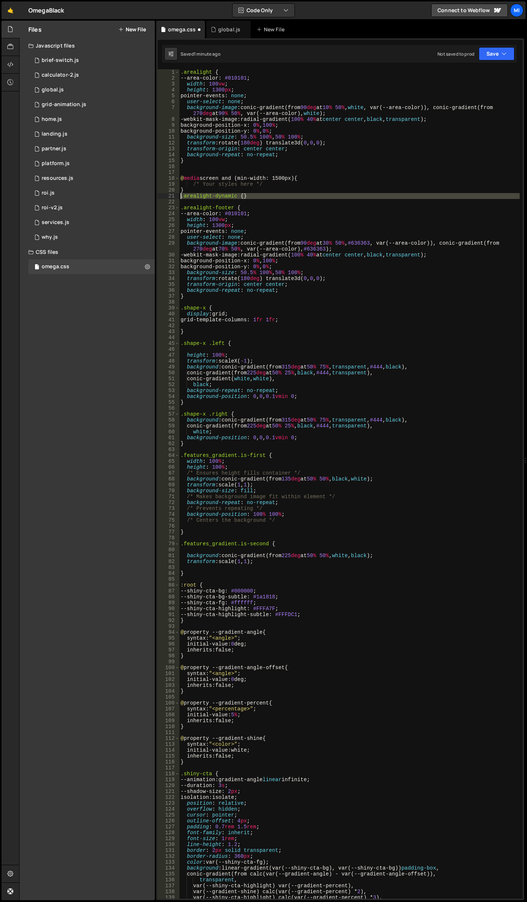
drag, startPoint x: 266, startPoint y: 199, endPoint x: 165, endPoint y: 196, distance: 101.8
click at [165, 196] on div "} 1 2 3 4 5 6 7 8 9 10 11 12 13 14 15 16 17 18 19 20 21 22 23 24 25 26 27 28 29…" at bounding box center [340, 484] width 365 height 830
type textarea ".arealight-dynamic {}"
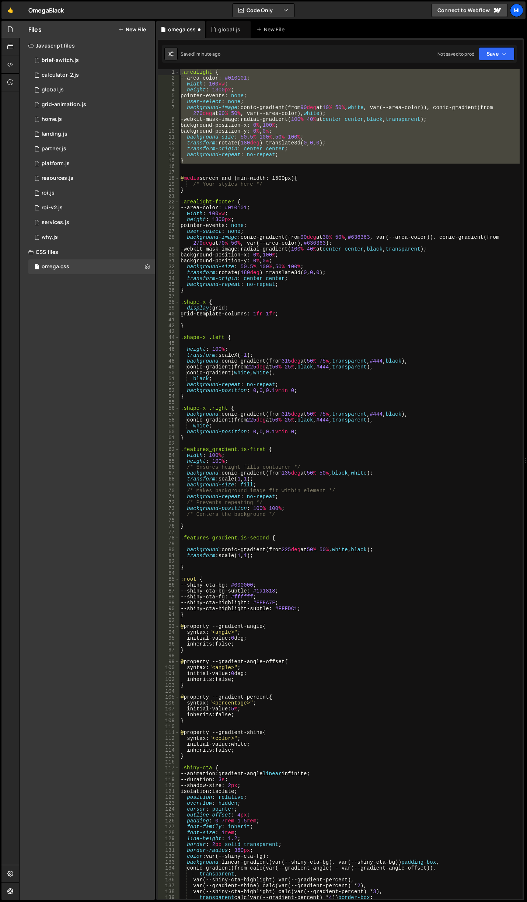
drag, startPoint x: 188, startPoint y: 164, endPoint x: 164, endPoint y: 74, distance: 93.1
click at [164, 74] on div "1 2 3 4 5 6 7 8 9 10 11 12 13 14 15 16 17 18 19 20 21 22 23 24 25 26 27 28 29 3…" at bounding box center [340, 484] width 365 height 830
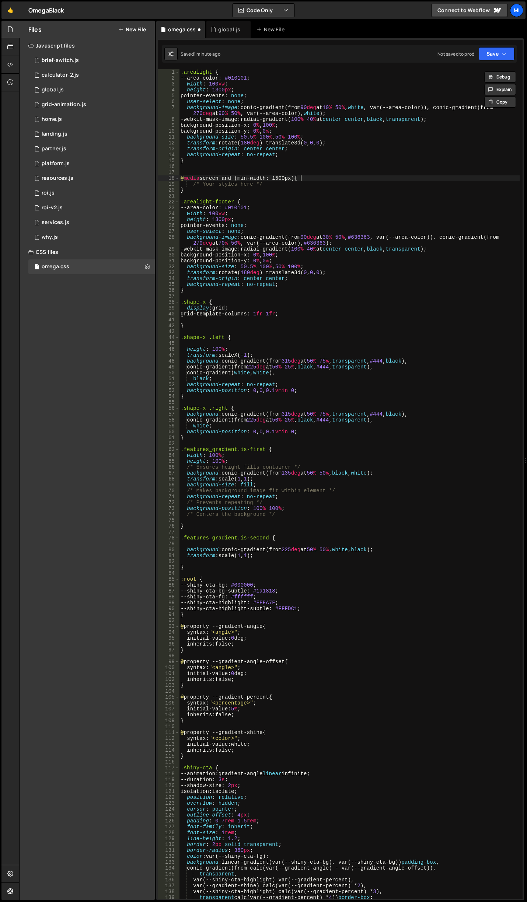
click at [323, 180] on div ".arealight { --area-color : #010101 ; width : 100 vw ; height : 1300 px ; point…" at bounding box center [349, 489] width 341 height 841
type textarea "@media screen and (min-width: 1500px) {"
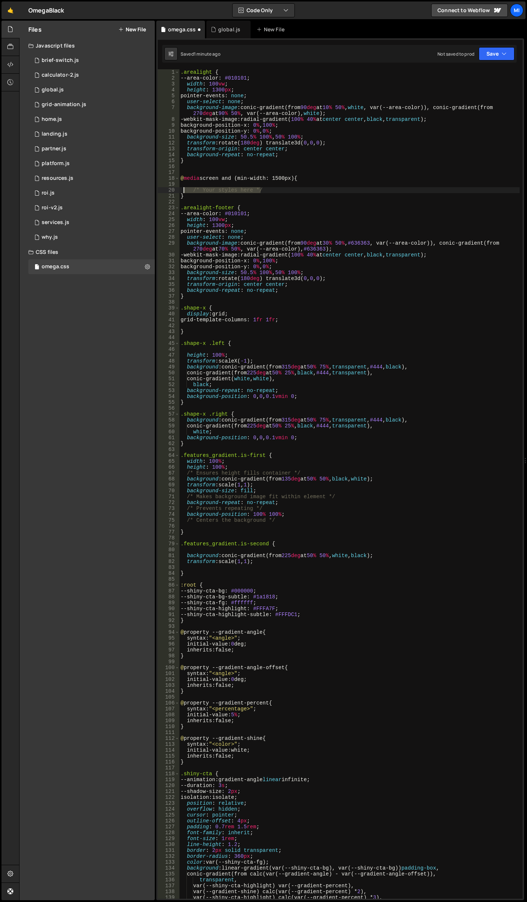
drag, startPoint x: 301, startPoint y: 188, endPoint x: 184, endPoint y: 188, distance: 117.9
click at [184, 188] on div ".arealight { --area-color : #010101 ; width : 100 vw ; height : 1300 px ; point…" at bounding box center [349, 489] width 341 height 841
type textarea "/* Your styles here */"
paste textarea
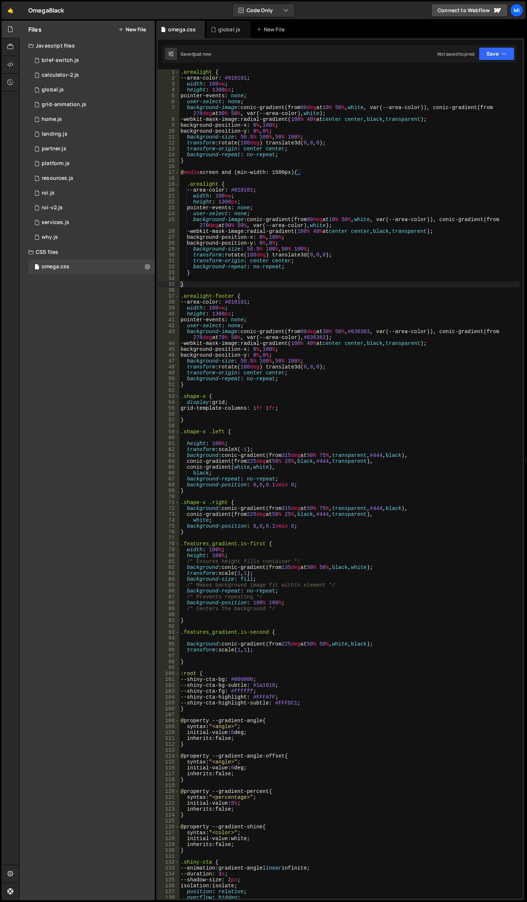
click at [326, 198] on div ".arealight { --area-color : #010101 ; width : 100 vw ; height : 1300 px ; point…" at bounding box center [349, 489] width 341 height 841
click at [298, 206] on div ".arealight { --area-color : #010101 ; width : 100 vw ; height : 1300 px ; point…" at bounding box center [349, 489] width 341 height 841
click at [281, 205] on div ".arealight { --area-color : #010101 ; width : 100 vw ; height : 1300 px ; point…" at bounding box center [349, 489] width 341 height 841
click at [339, 219] on div ".arealight { --area-color : #010101 ; width : 100 vw ; height : 1300 px ; point…" at bounding box center [349, 489] width 341 height 841
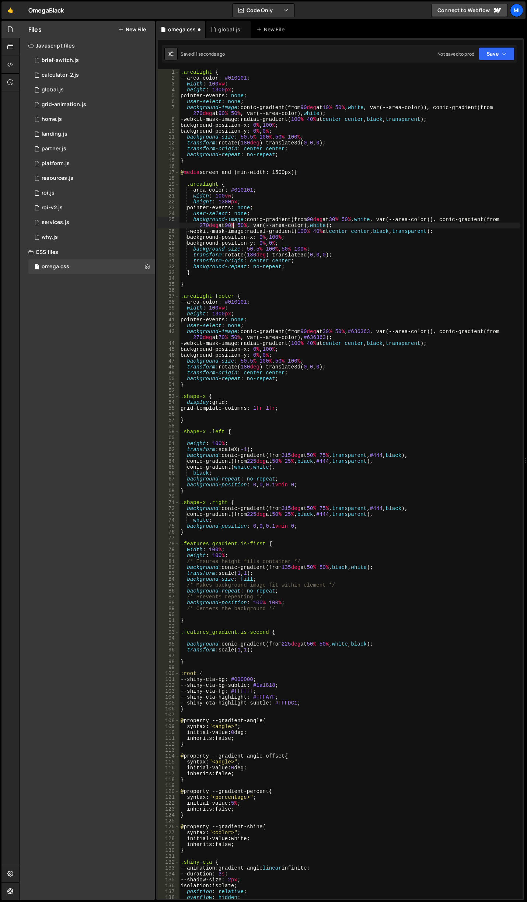
click at [232, 224] on div ".arealight { --area-color : #010101 ; width : 100 vw ; height : 1300 px ; point…" at bounding box center [349, 489] width 341 height 841
click at [308, 187] on div ".arealight { --area-color : #010101 ; width : 100 vw ; height : 1300 px ; point…" at bounding box center [349, 489] width 341 height 841
drag, startPoint x: 278, startPoint y: 170, endPoint x: 283, endPoint y: 171, distance: 4.8
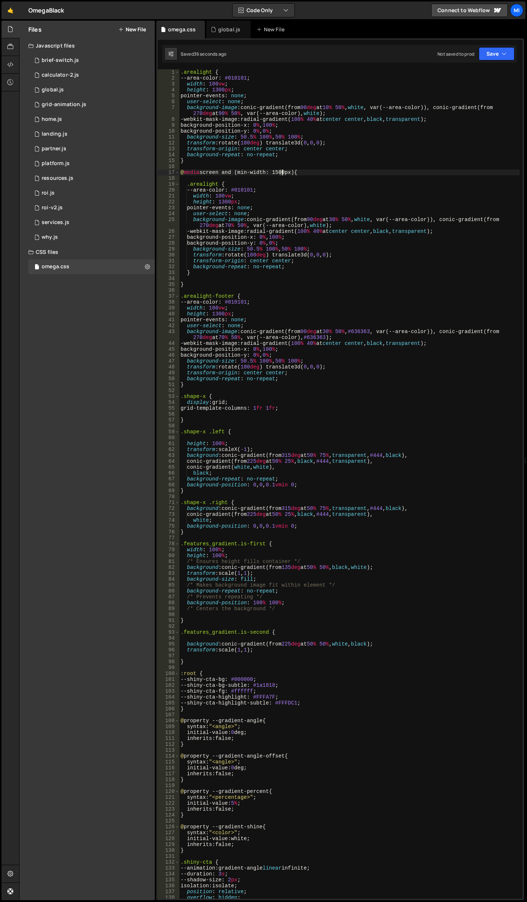
click at [283, 171] on div ".arealight { --area-color : #010101 ; width : 100 vw ; height : 1300 px ; point…" at bounding box center [349, 489] width 341 height 841
click at [341, 228] on div ".arealight { --area-color : #010101 ; width : 100 vw ; height : 1300 px ; point…" at bounding box center [349, 489] width 341 height 841
click at [313, 184] on div ".arealight { --area-color : #010101 ; width : 100 vw ; height : 1300 px ; point…" at bounding box center [349, 489] width 341 height 841
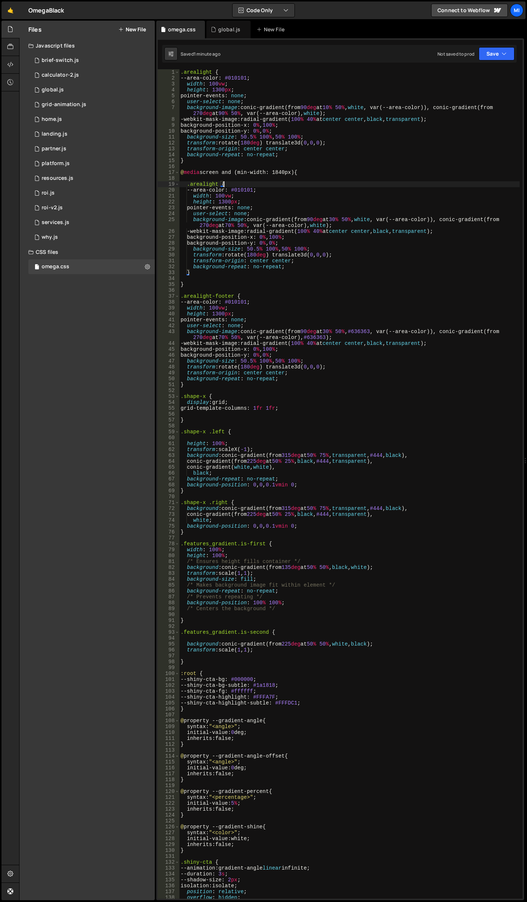
click at [310, 216] on div ".arealight { --area-color : #010101 ; width : 100 vw ; height : 1300 px ; point…" at bounding box center [349, 489] width 341 height 841
click at [338, 220] on div ".arealight { --area-color : #010101 ; width : 100 vw ; height : 1300 px ; point…" at bounding box center [349, 489] width 341 height 841
click at [339, 220] on div ".arealight { --area-color : #010101 ; width : 100 vw ; height : 1300 px ; point…" at bounding box center [349, 484] width 341 height 830
click at [342, 230] on div ".arealight { --area-color : #010101 ; width : 100 vw ; height : 1300 px ; point…" at bounding box center [349, 489] width 341 height 841
click at [340, 217] on div ".arealight { --area-color : #010101 ; width : 100 vw ; height : 1300 px ; point…" at bounding box center [349, 489] width 341 height 841
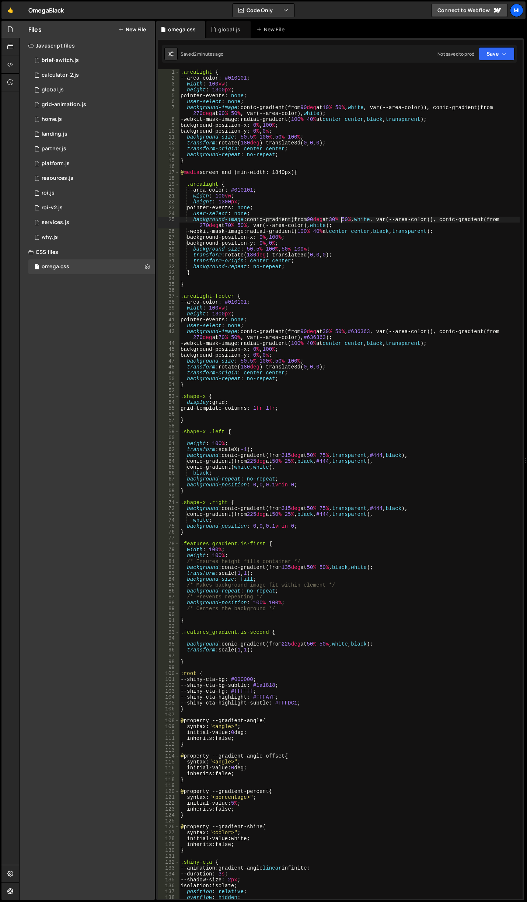
click at [335, 207] on div ".arealight { --area-color : #010101 ; width : 100 vw ; height : 1300 px ; point…" at bounding box center [349, 489] width 341 height 841
click at [341, 217] on div ".arealight { --area-color : #010101 ; width : 100 vw ; height : 1300 px ; point…" at bounding box center [349, 489] width 341 height 841
click at [399, 230] on div ".arealight { --area-color : #010101 ; width : 100 vw ; height : 1300 px ; point…" at bounding box center [349, 489] width 341 height 841
click at [232, 223] on div ".arealight { --area-color : #010101 ; width : 100 vw ; height : 1300 px ; point…" at bounding box center [349, 489] width 341 height 841
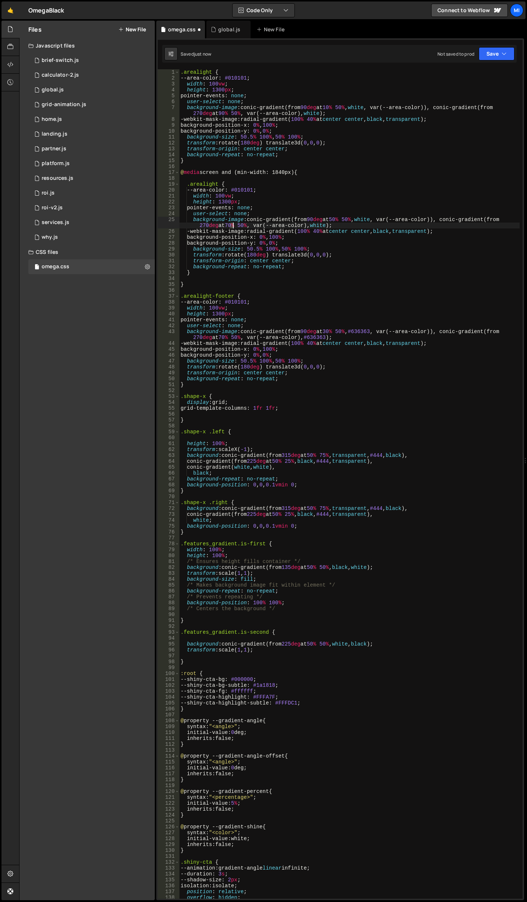
scroll to position [0, 25]
drag, startPoint x: 338, startPoint y: 219, endPoint x: 343, endPoint y: 220, distance: 4.9
click at [343, 220] on div ".arealight { --area-color : #010101 ; width : 100 vw ; height : 1300 px ; point…" at bounding box center [349, 489] width 341 height 841
drag, startPoint x: 231, startPoint y: 224, endPoint x: 236, endPoint y: 225, distance: 5.5
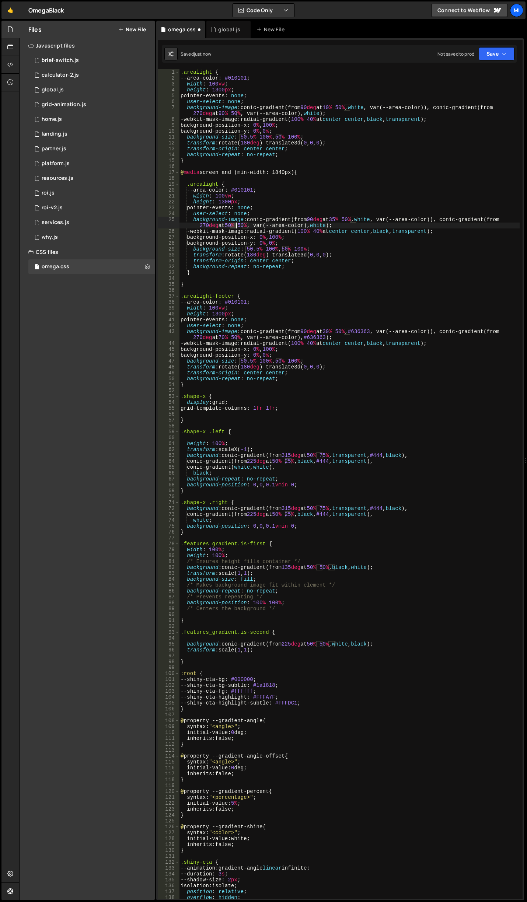
click at [236, 225] on div ".arealight { --area-color : #010101 ; width : 100 vw ; height : 1300 px ; point…" at bounding box center [349, 489] width 341 height 841
drag, startPoint x: 277, startPoint y: 170, endPoint x: 285, endPoint y: 170, distance: 7.8
click at [285, 170] on div ".arealight { --area-color : #010101 ; width : 100 vw ; height : 1300 px ; point…" at bounding box center [349, 489] width 341 height 841
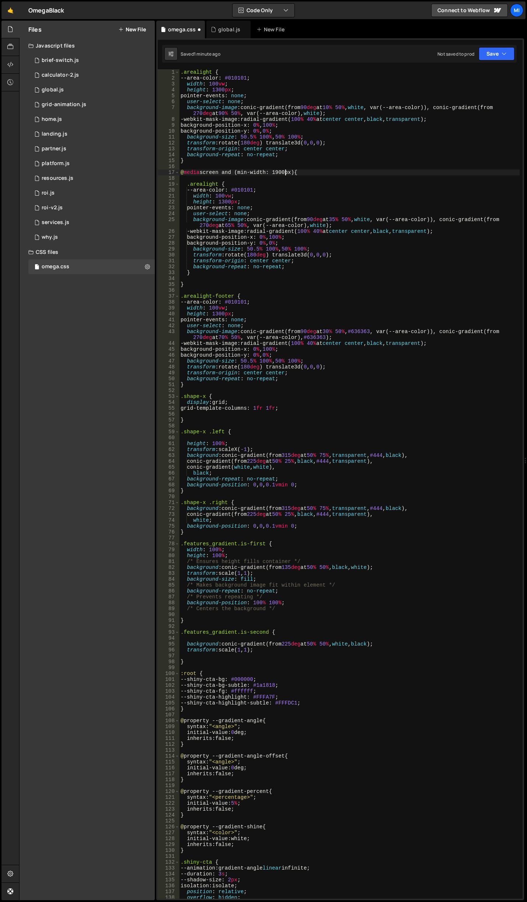
type textarea "@media screen and (min-width: 1900px) {"
